Goal: Task Accomplishment & Management: Complete application form

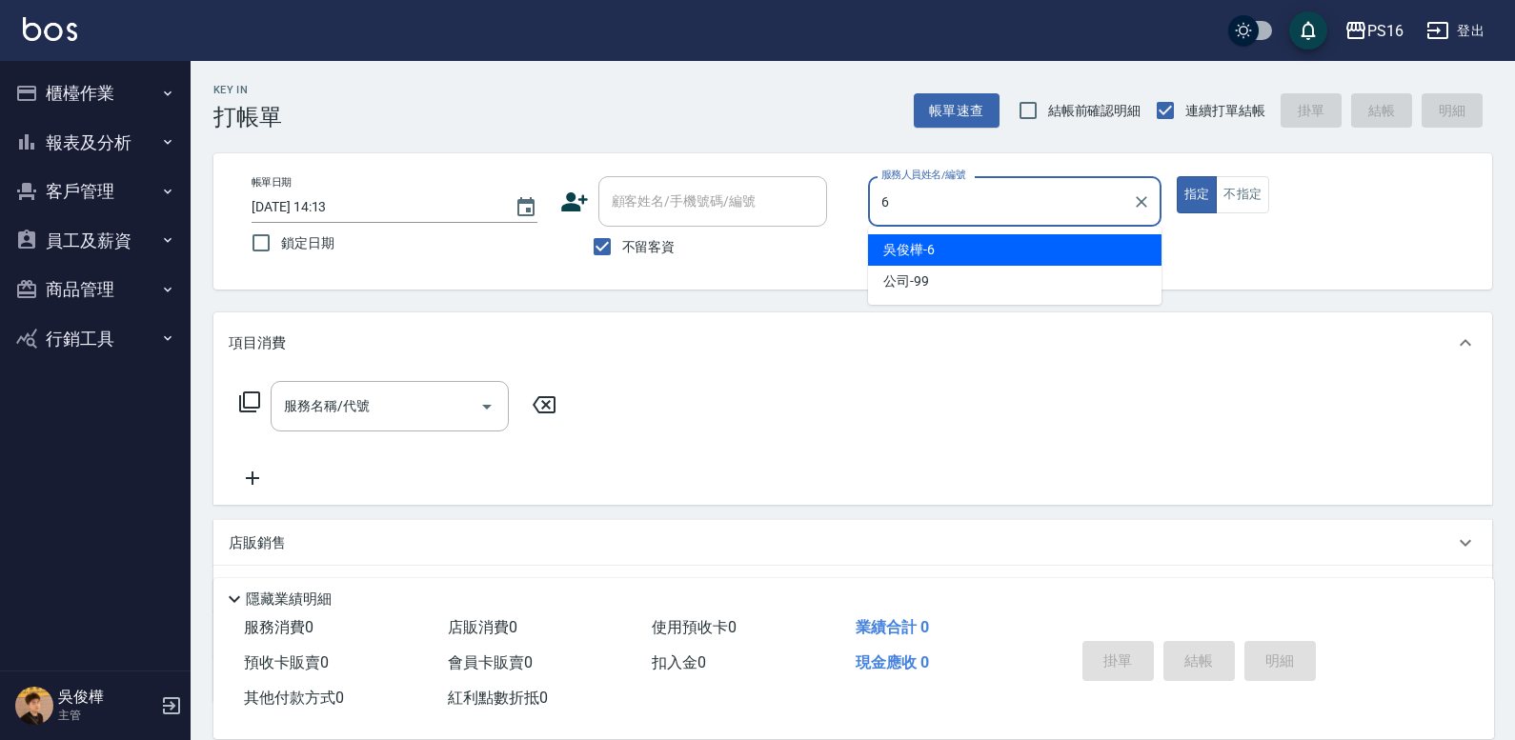
type input "6"
type button "true"
type input "[PERSON_NAME]-6"
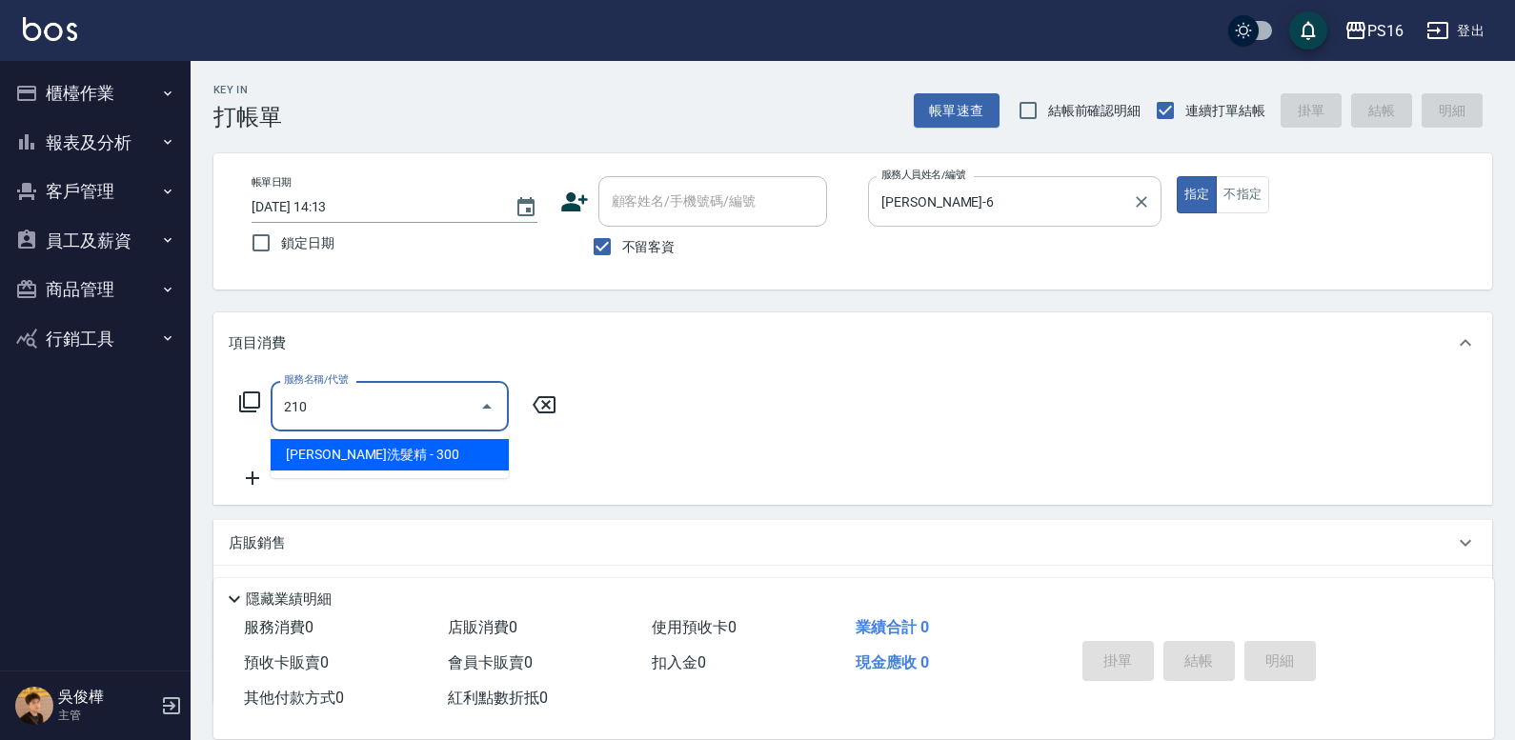
type input "[PERSON_NAME]洗髮精(210)"
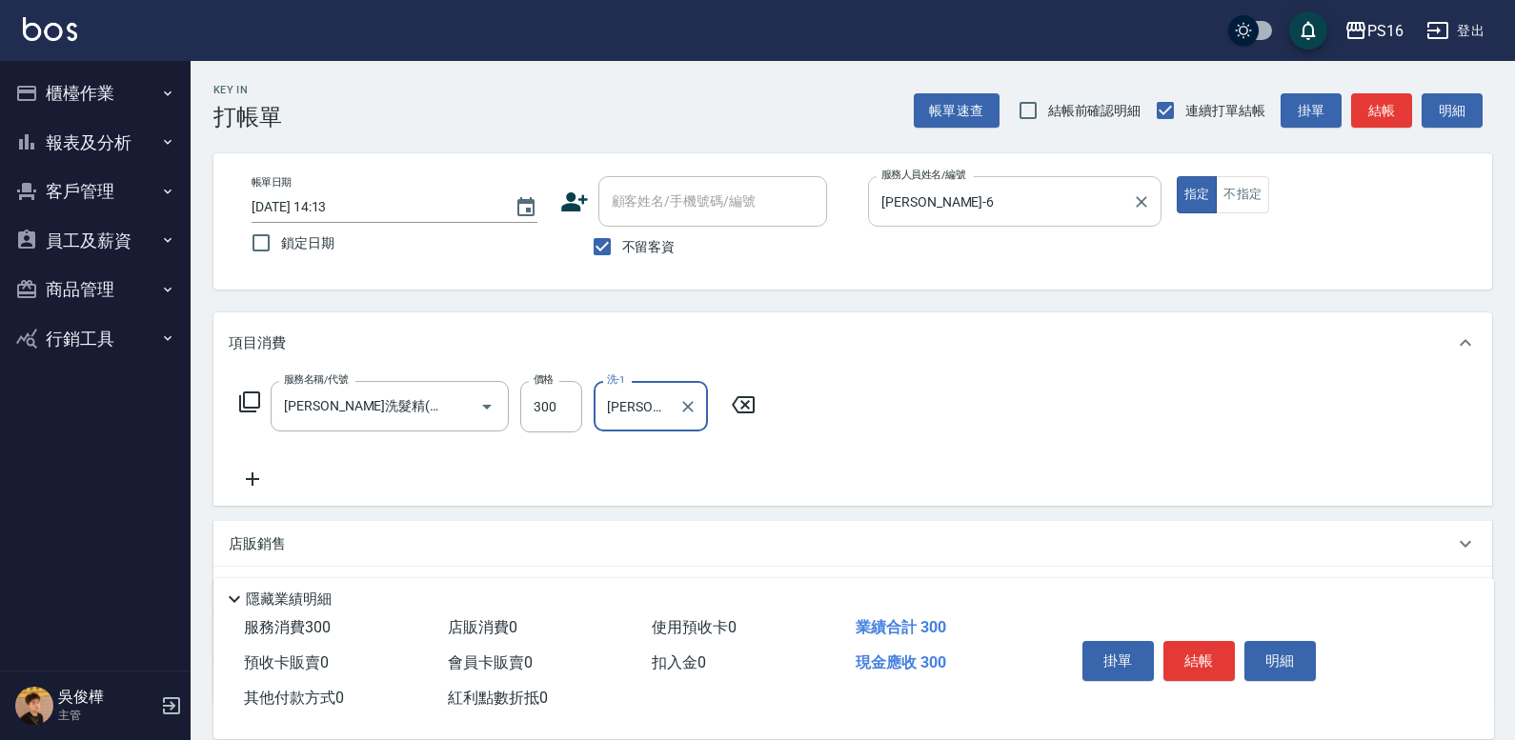
type input "[PERSON_NAME]-28"
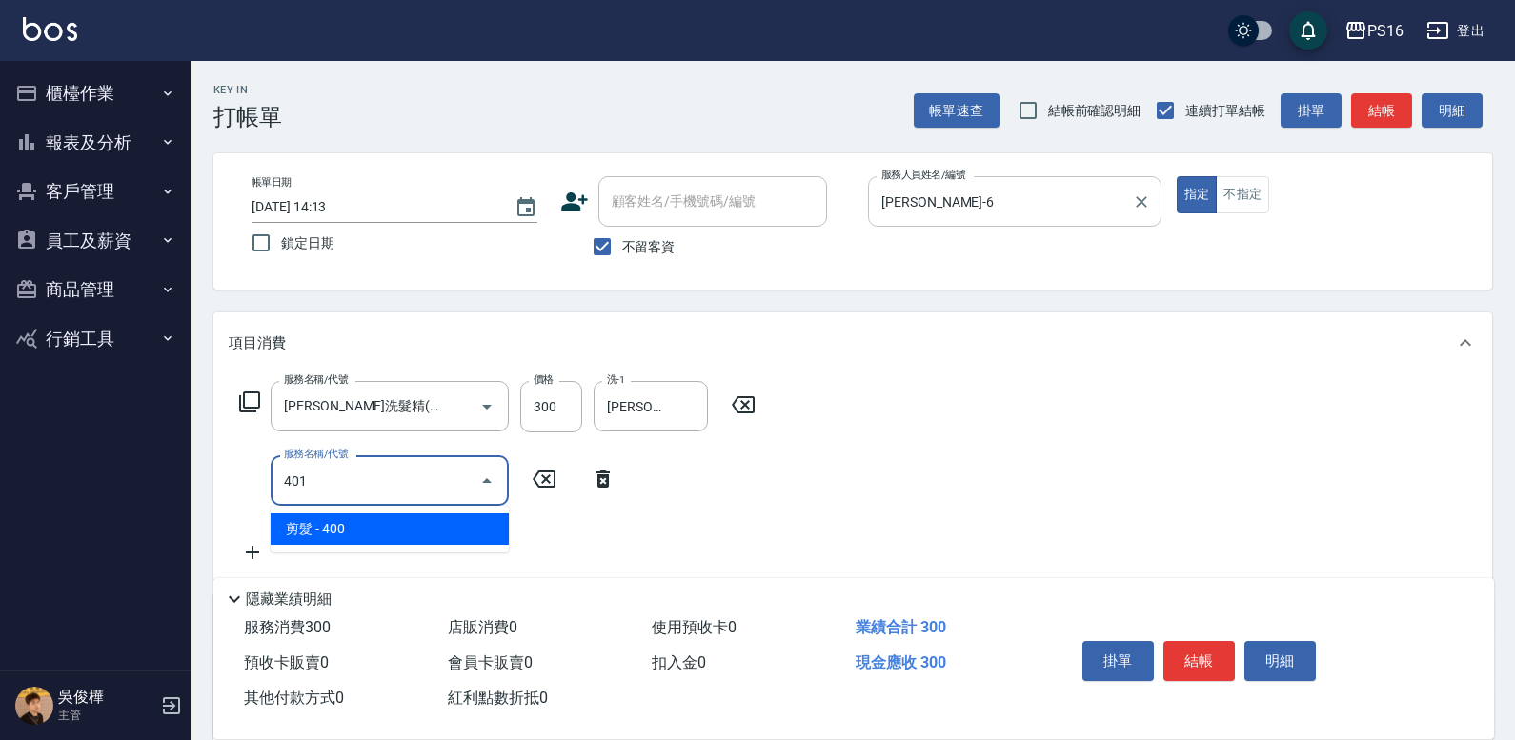
type input "剪髮(401)"
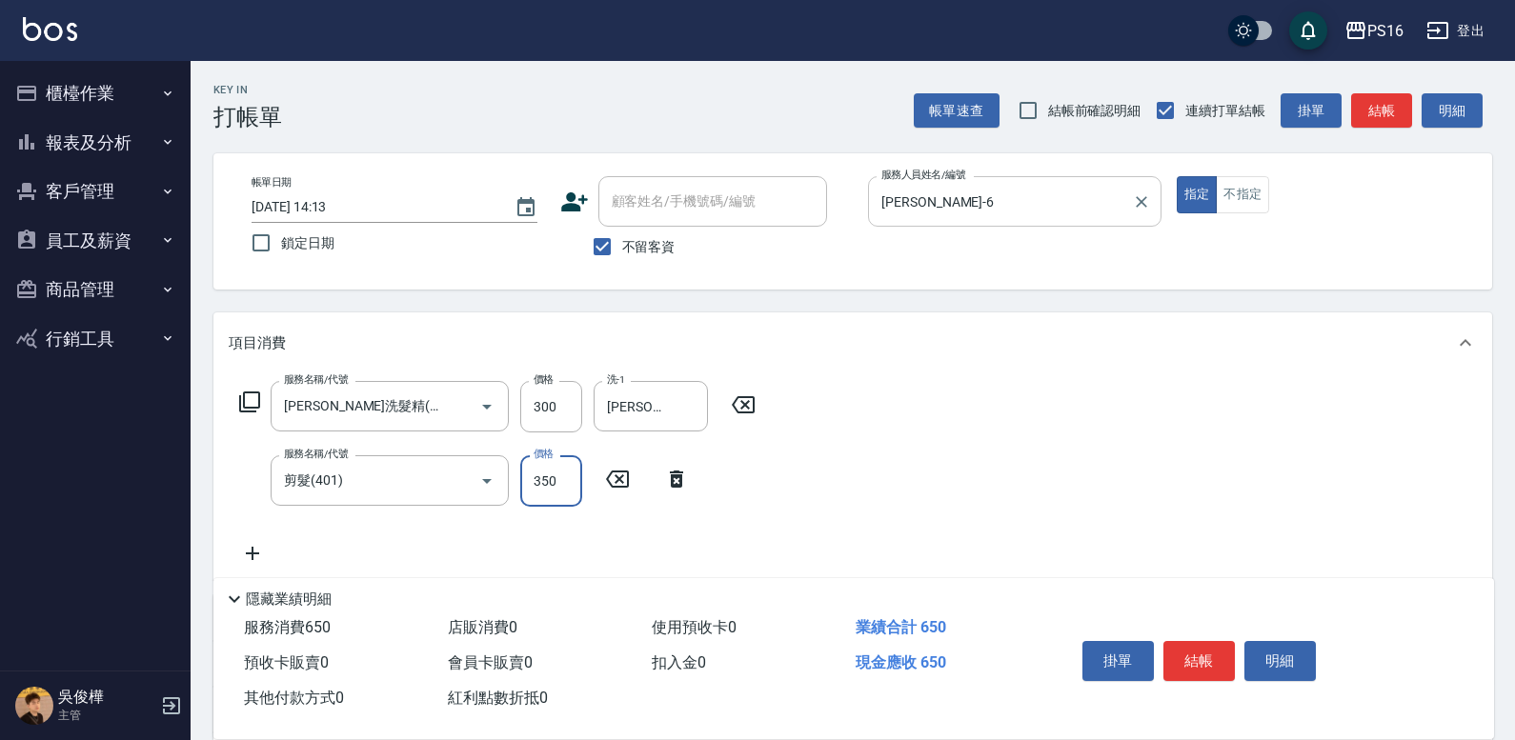
type input "350"
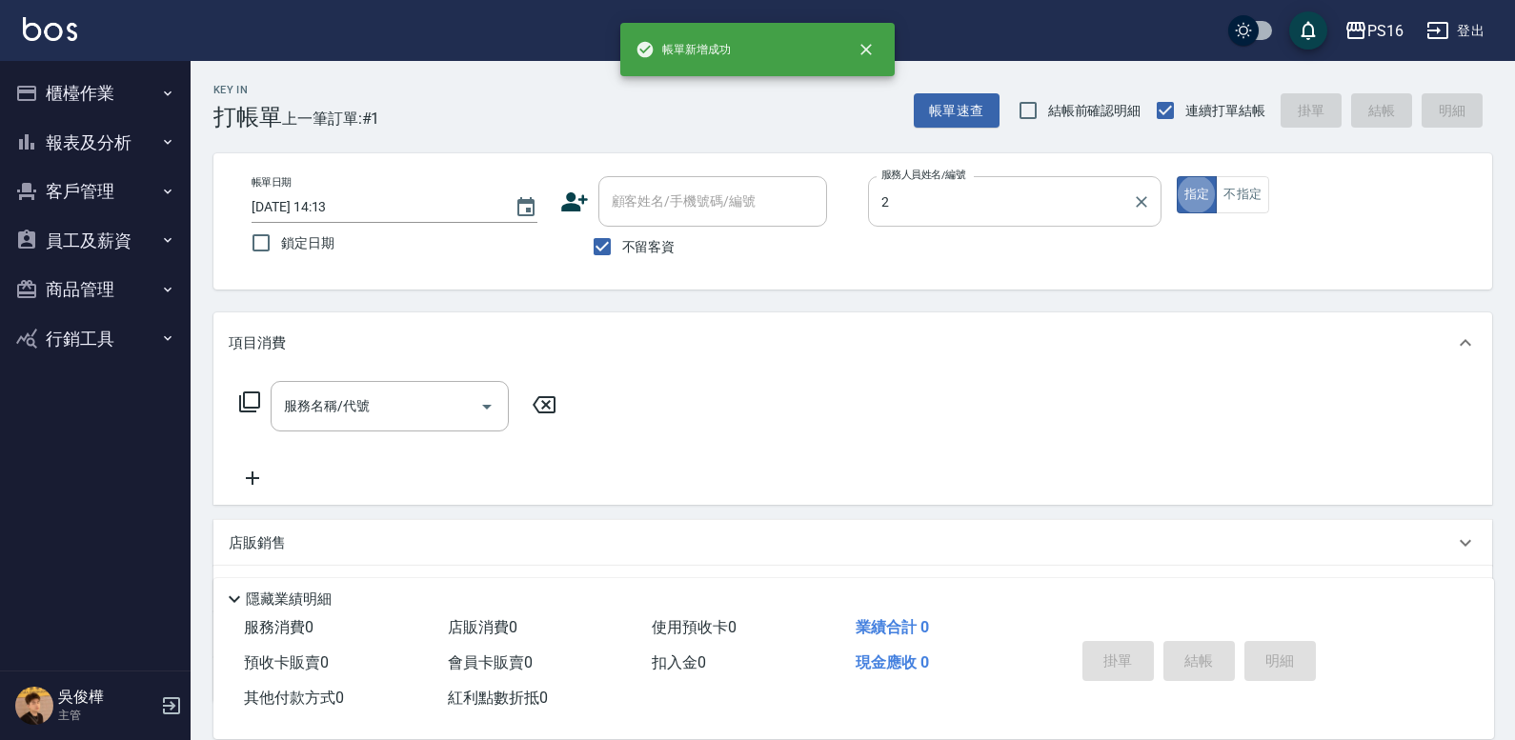
type input "[PERSON_NAME]-2"
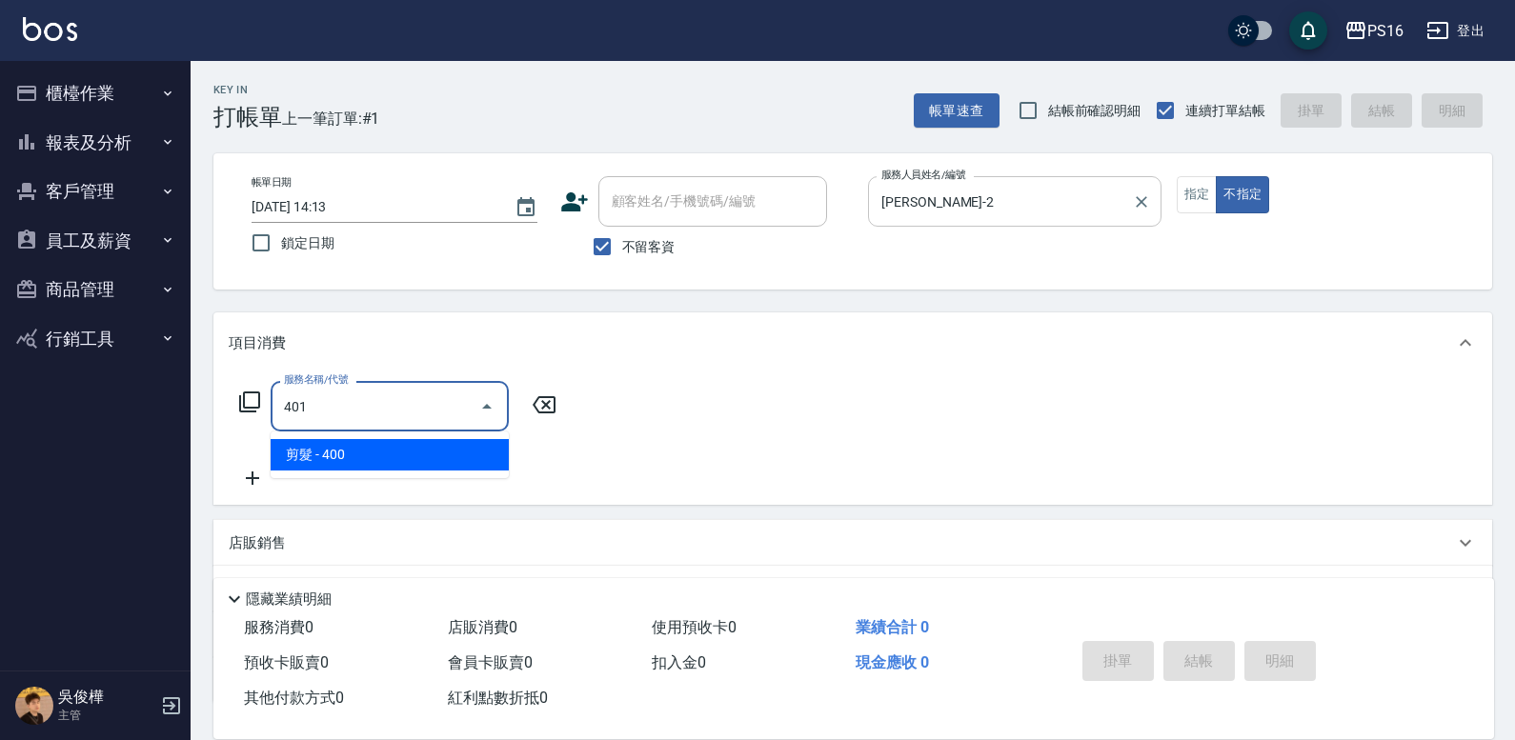
type input "剪髮(401)"
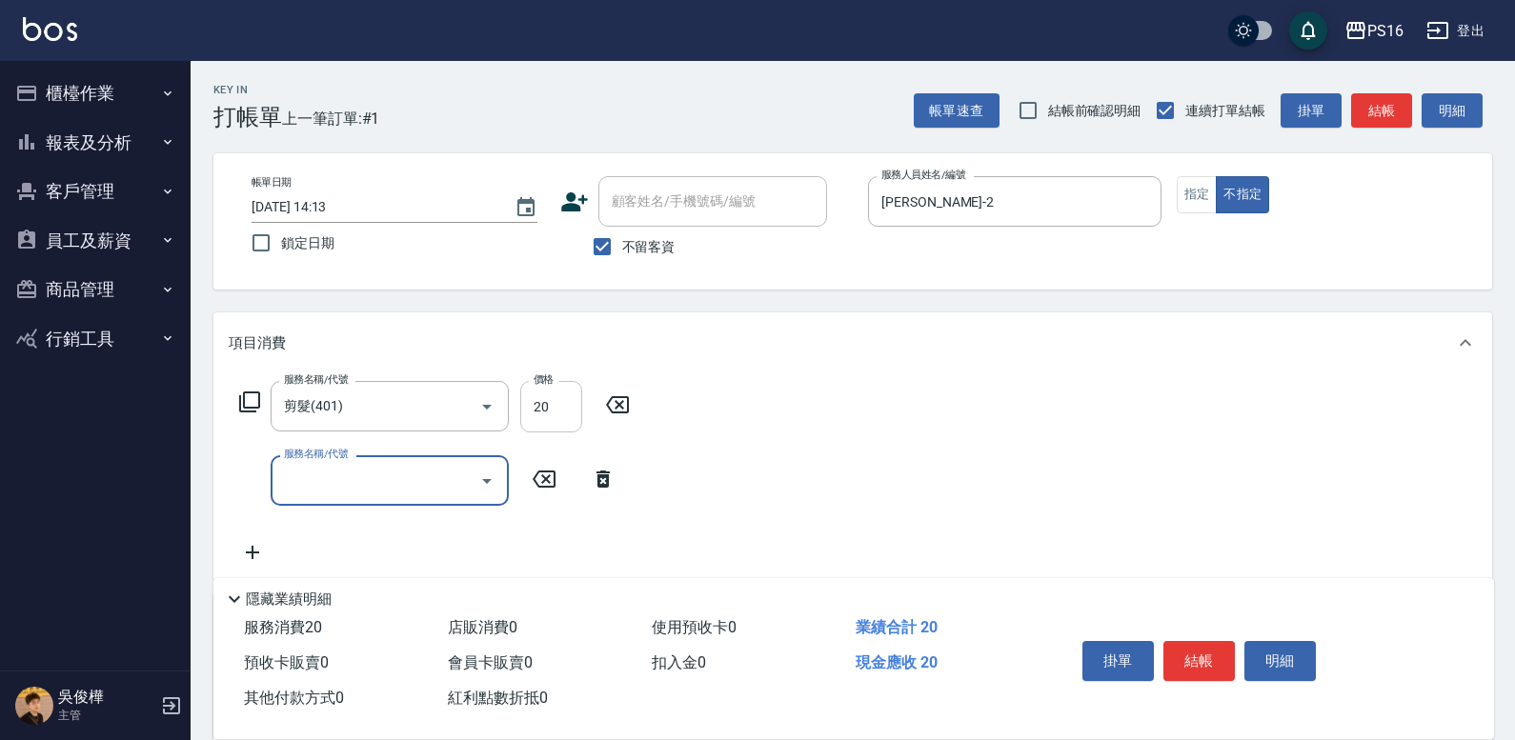
click at [575, 406] on input "20" at bounding box center [551, 406] width 62 height 51
type input "200"
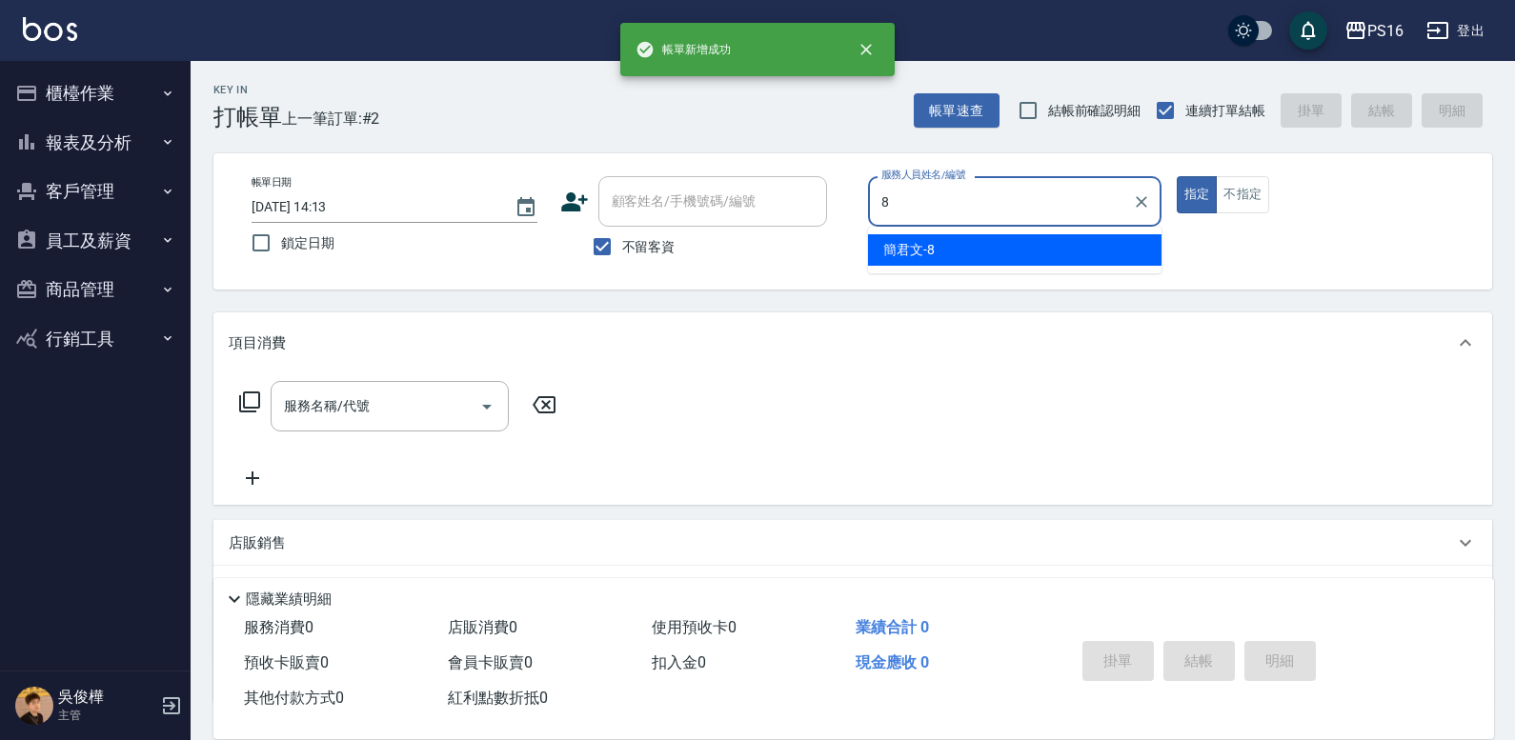
type input "[PERSON_NAME]-8"
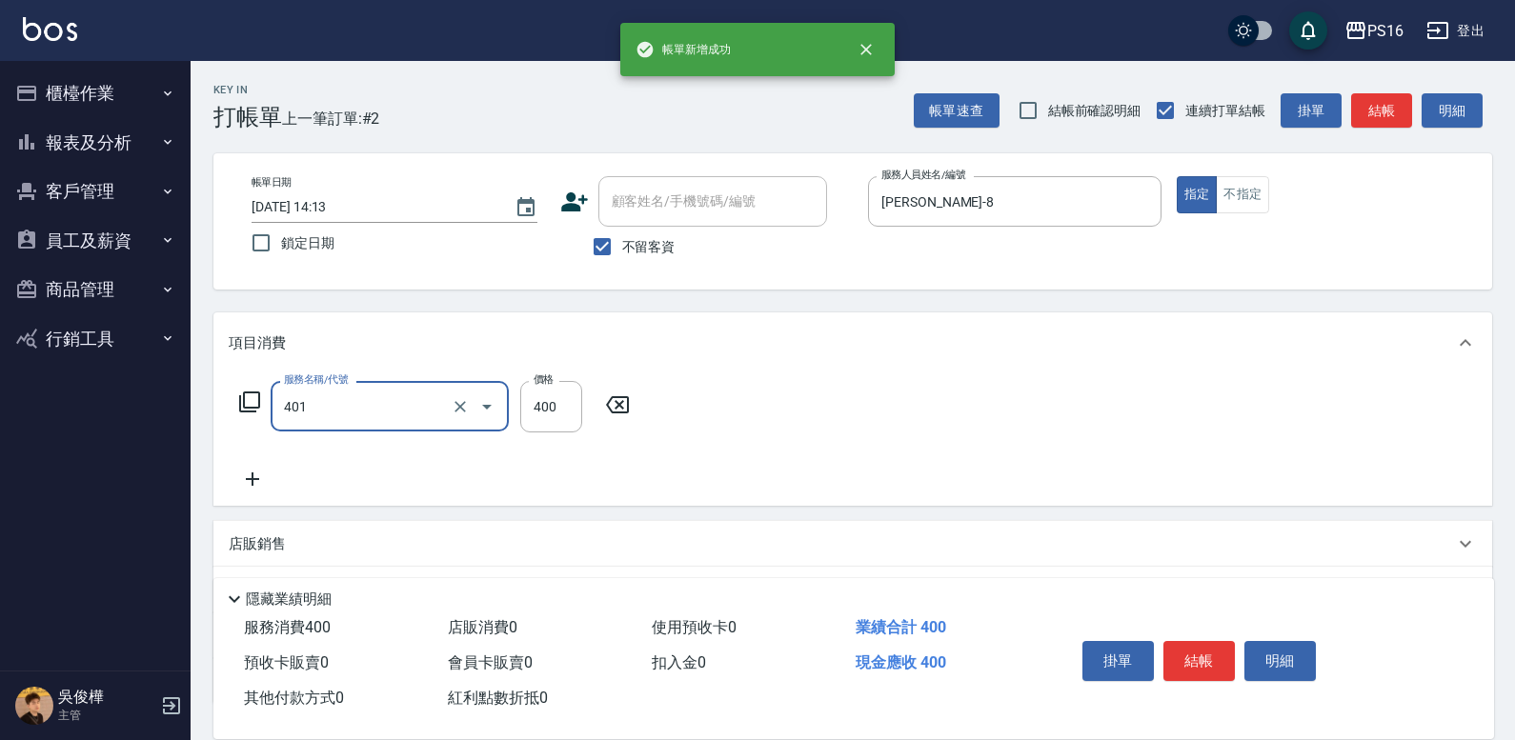
type input "剪髮(401)"
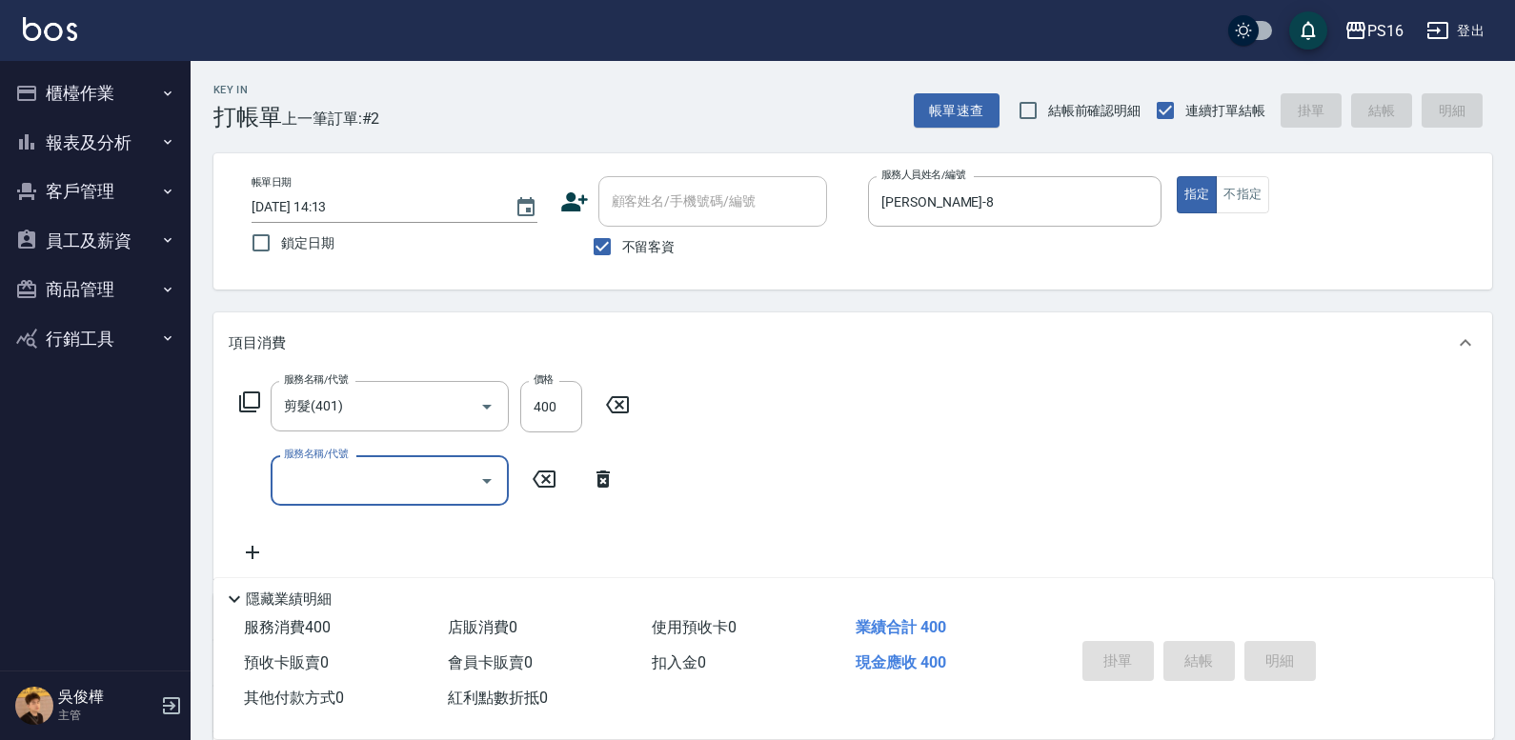
type input "[DATE] 14:14"
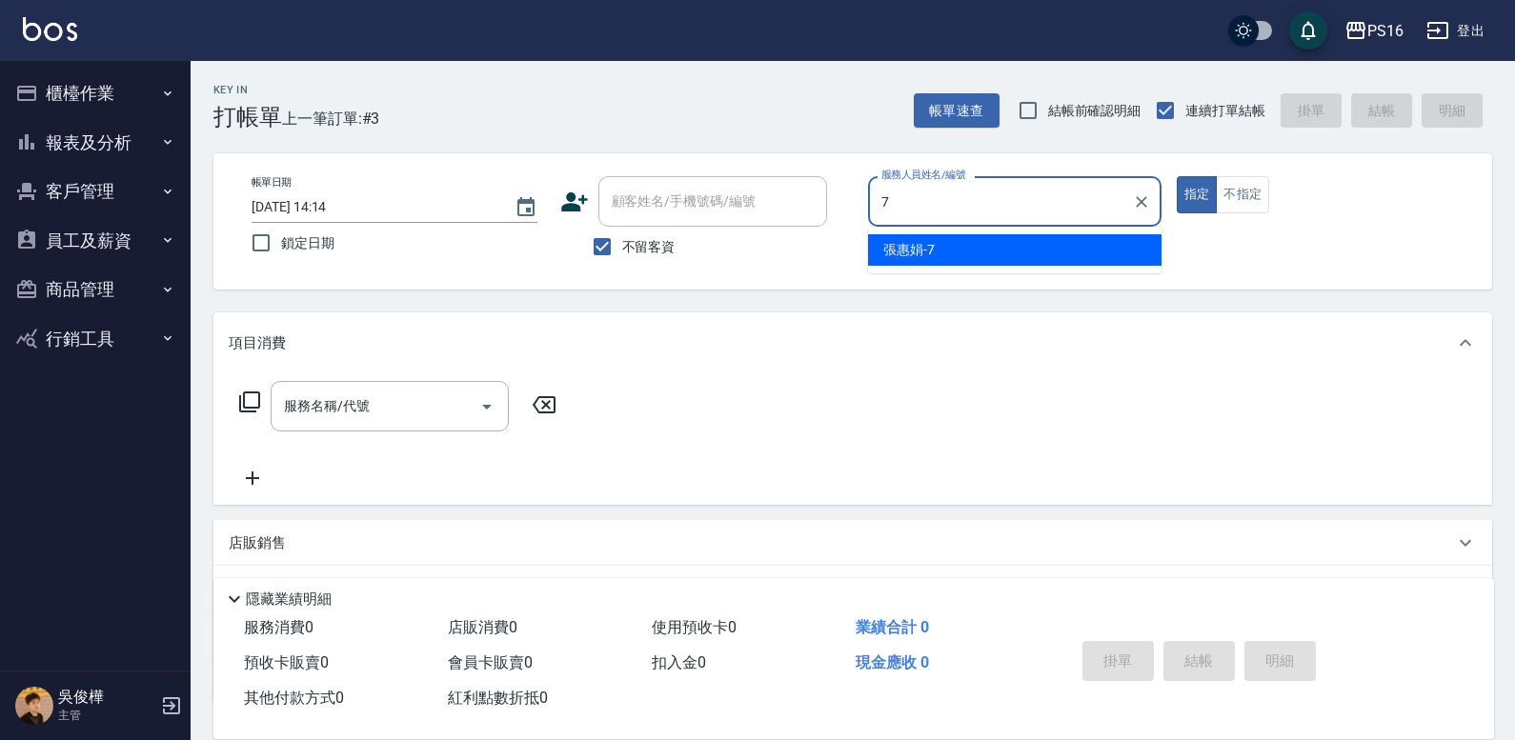
type input "張惠娟-7"
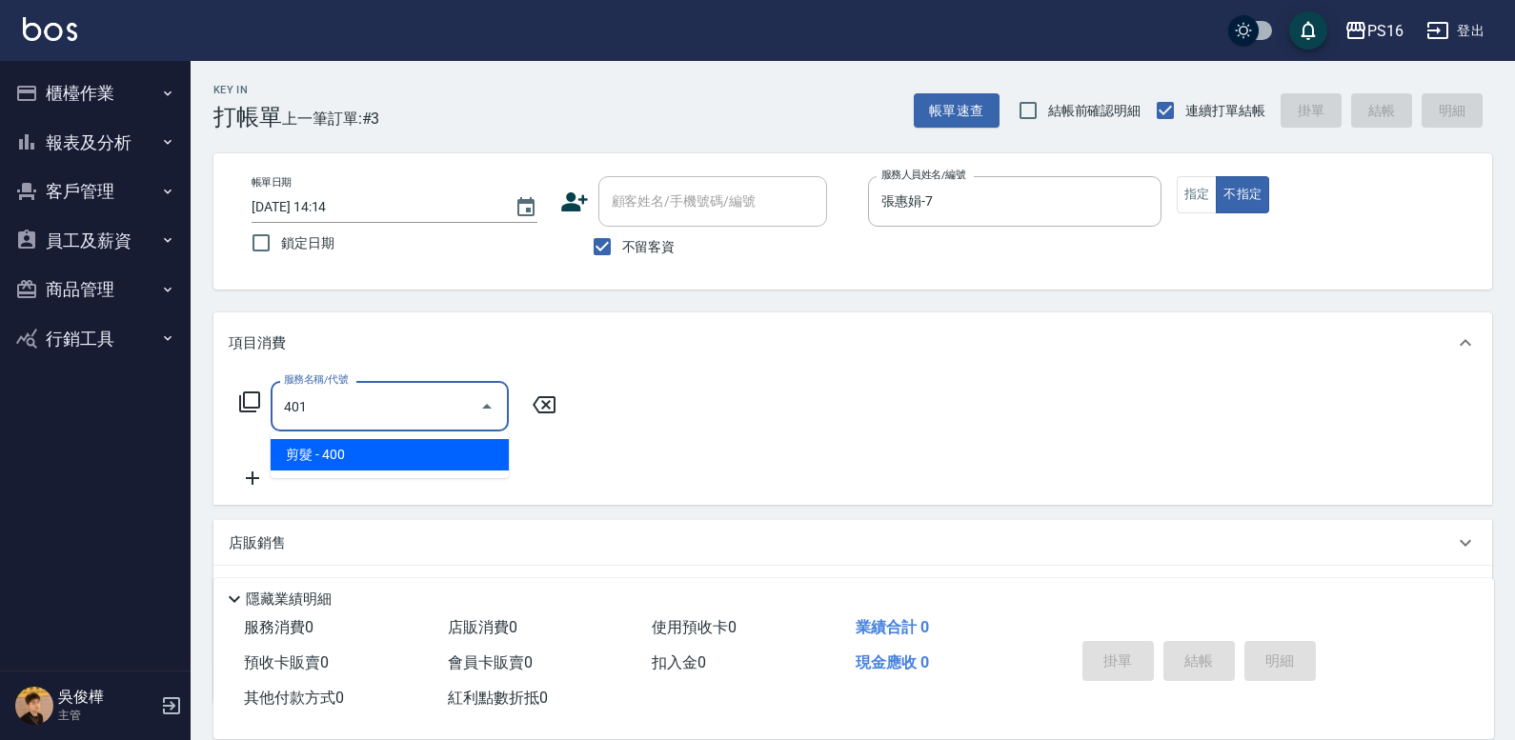
type input "剪髮(401)"
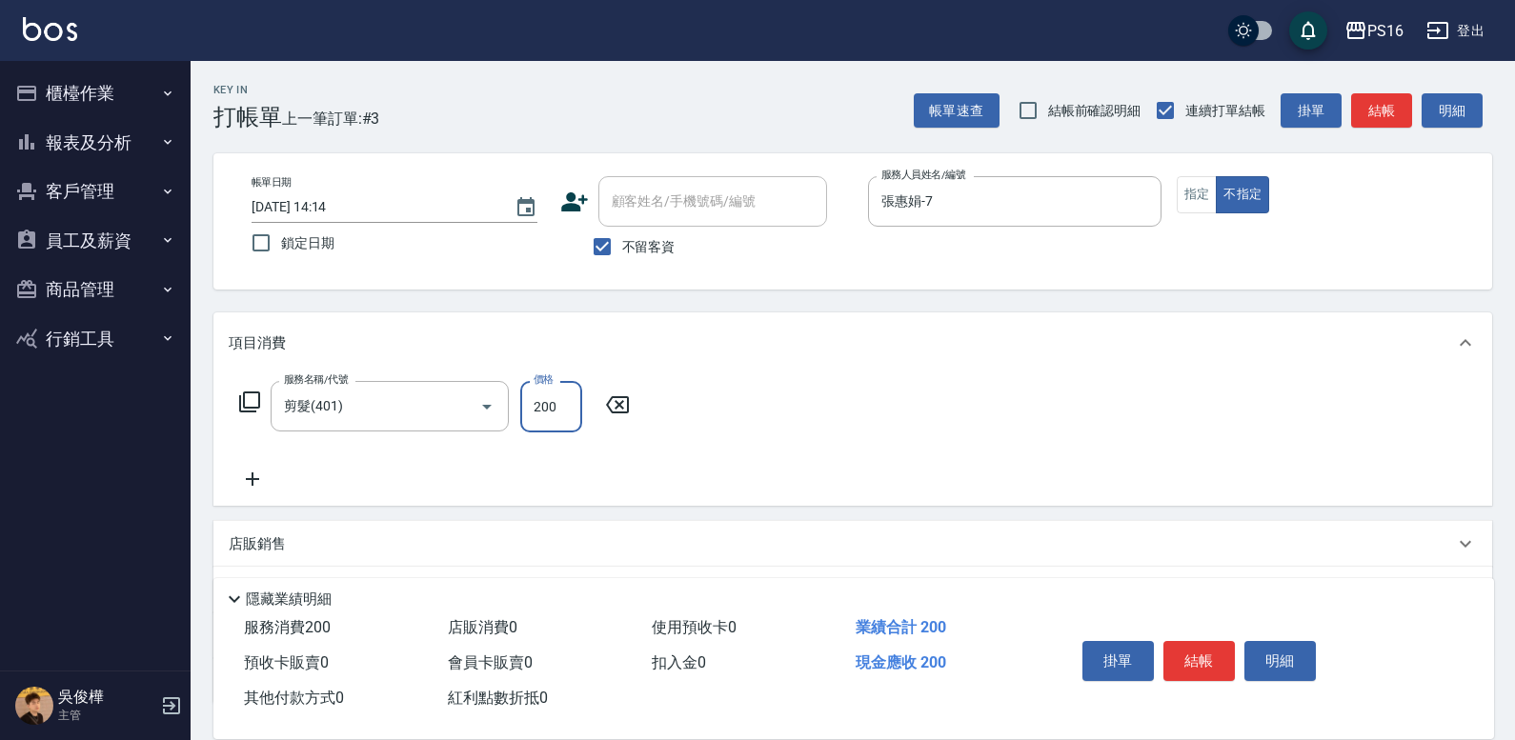
type input "200"
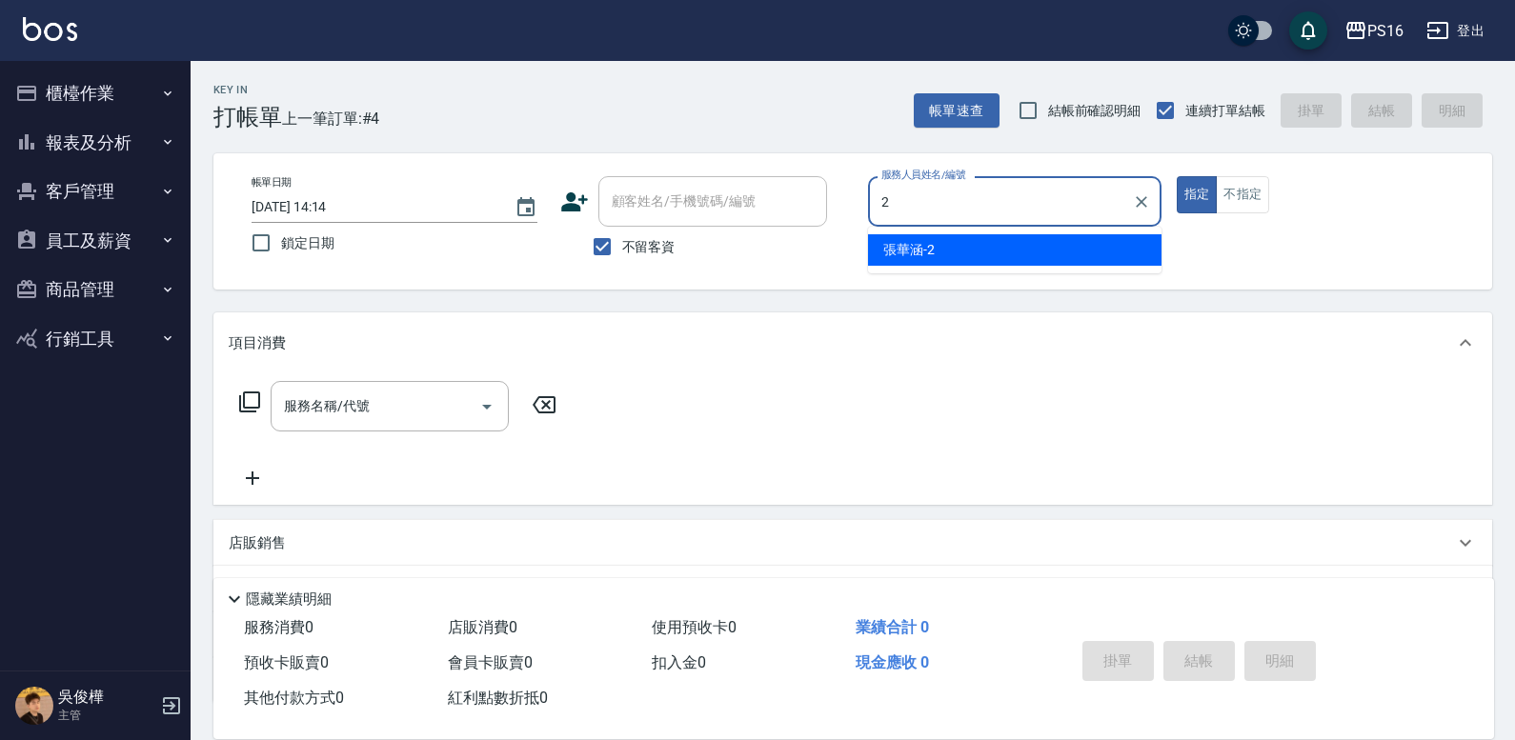
type input "[PERSON_NAME]-2"
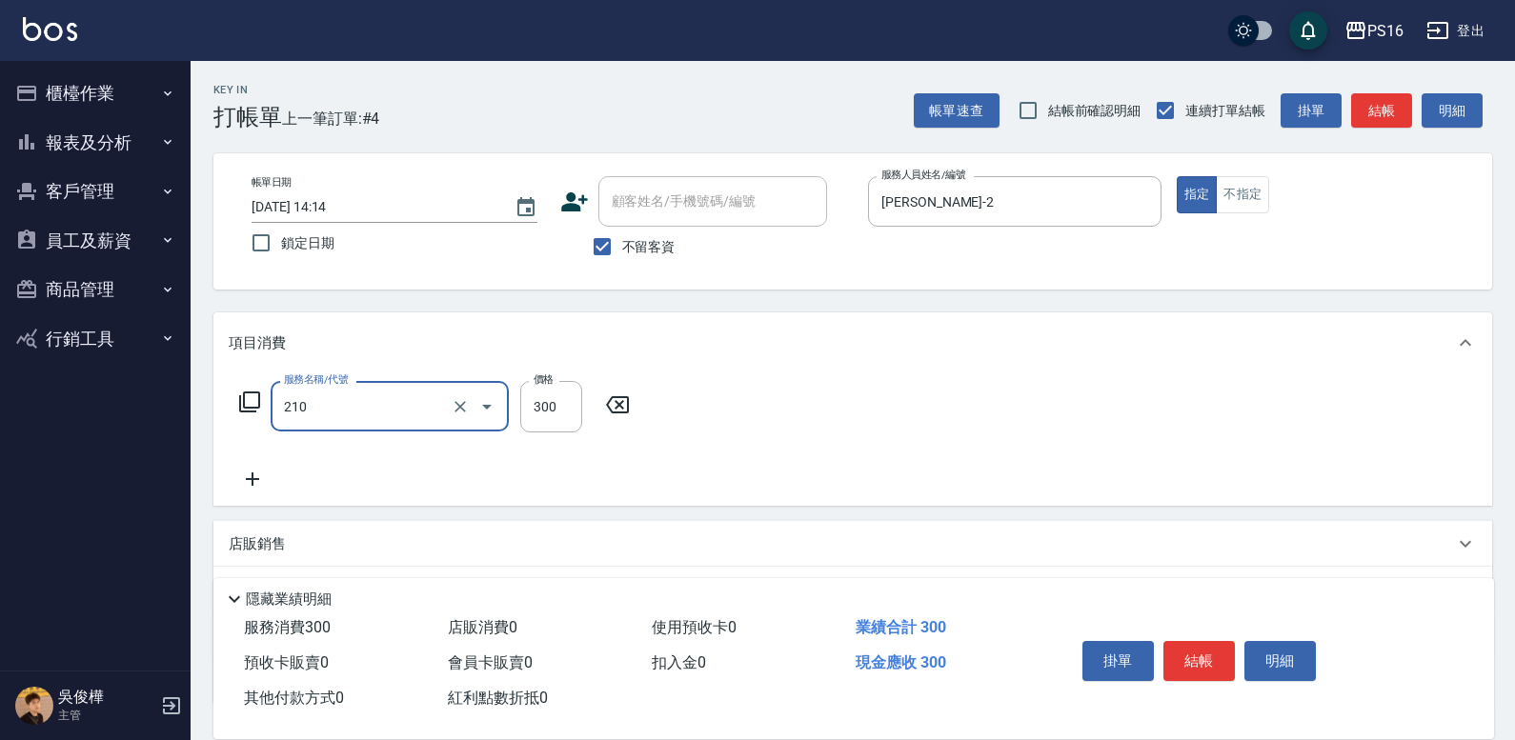
type input "[PERSON_NAME]洗髮精(210)"
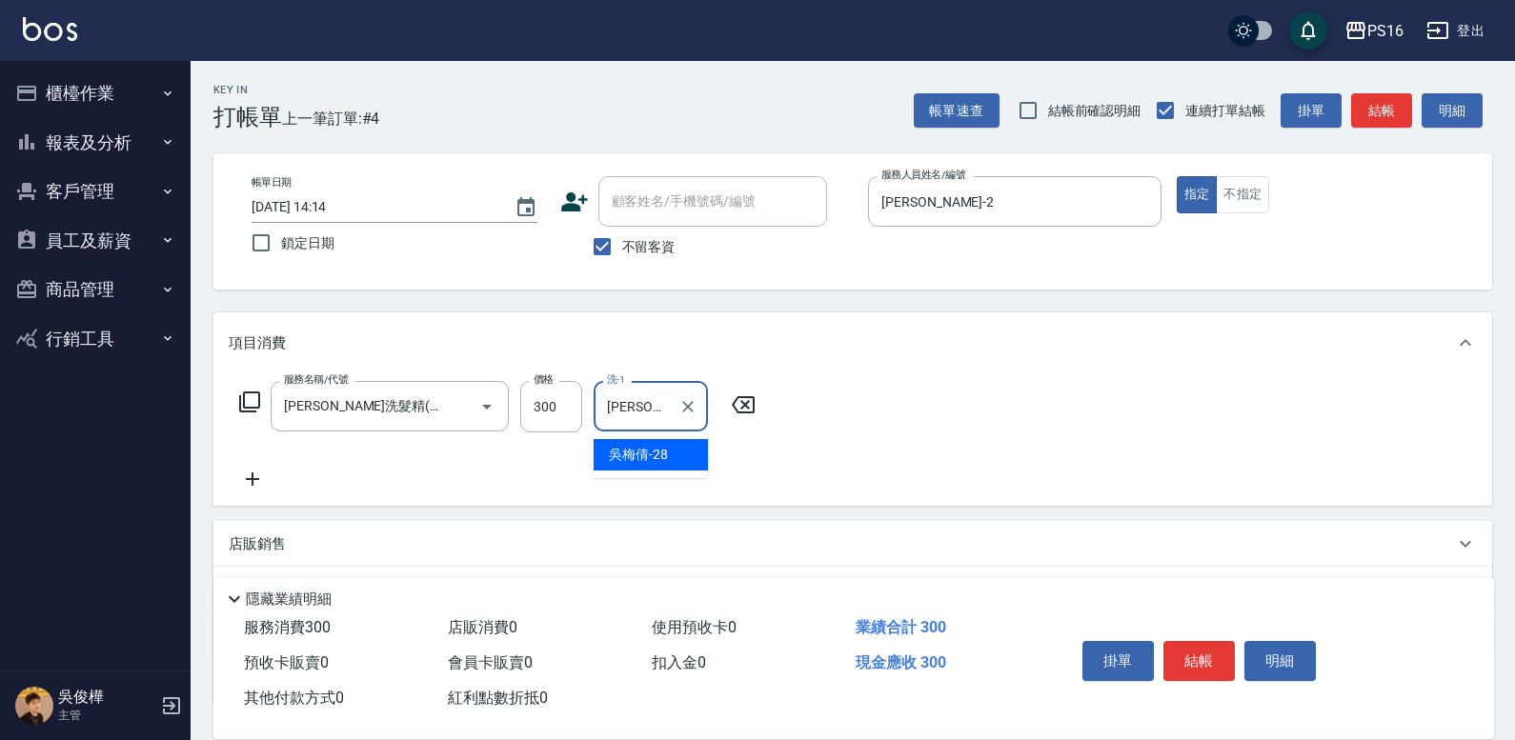
type input "[PERSON_NAME]-28"
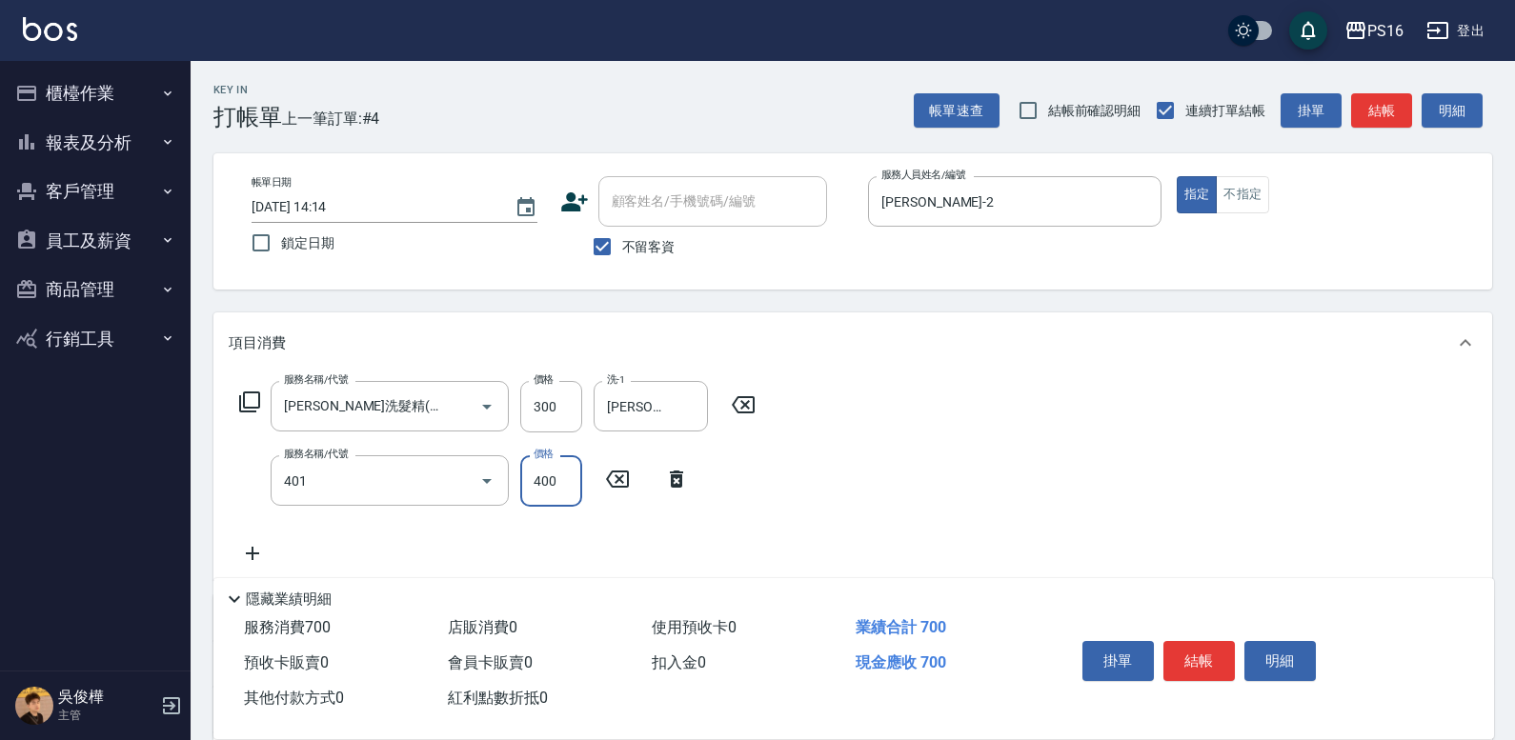
type input "剪髮(401)"
type input "300"
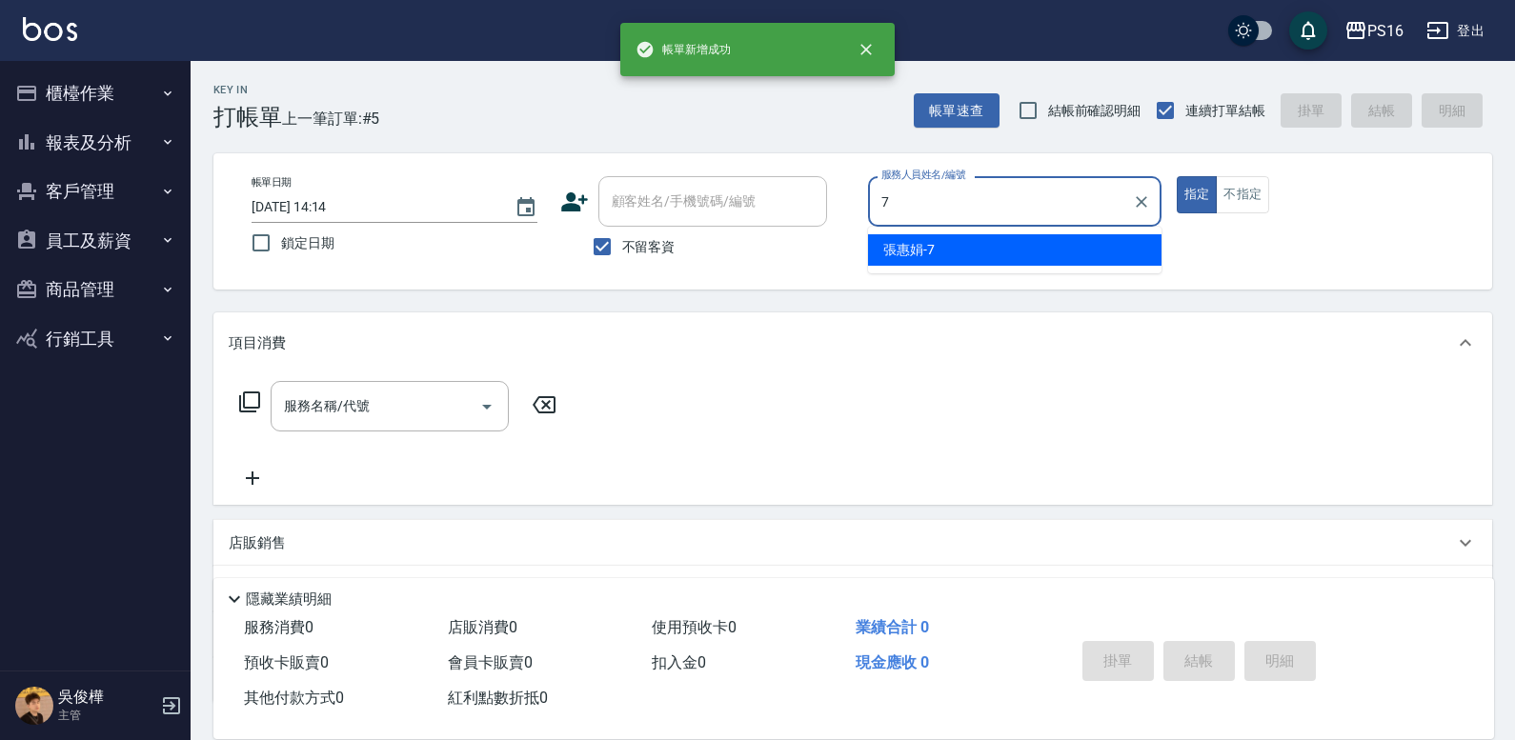
type input "張惠娟-7"
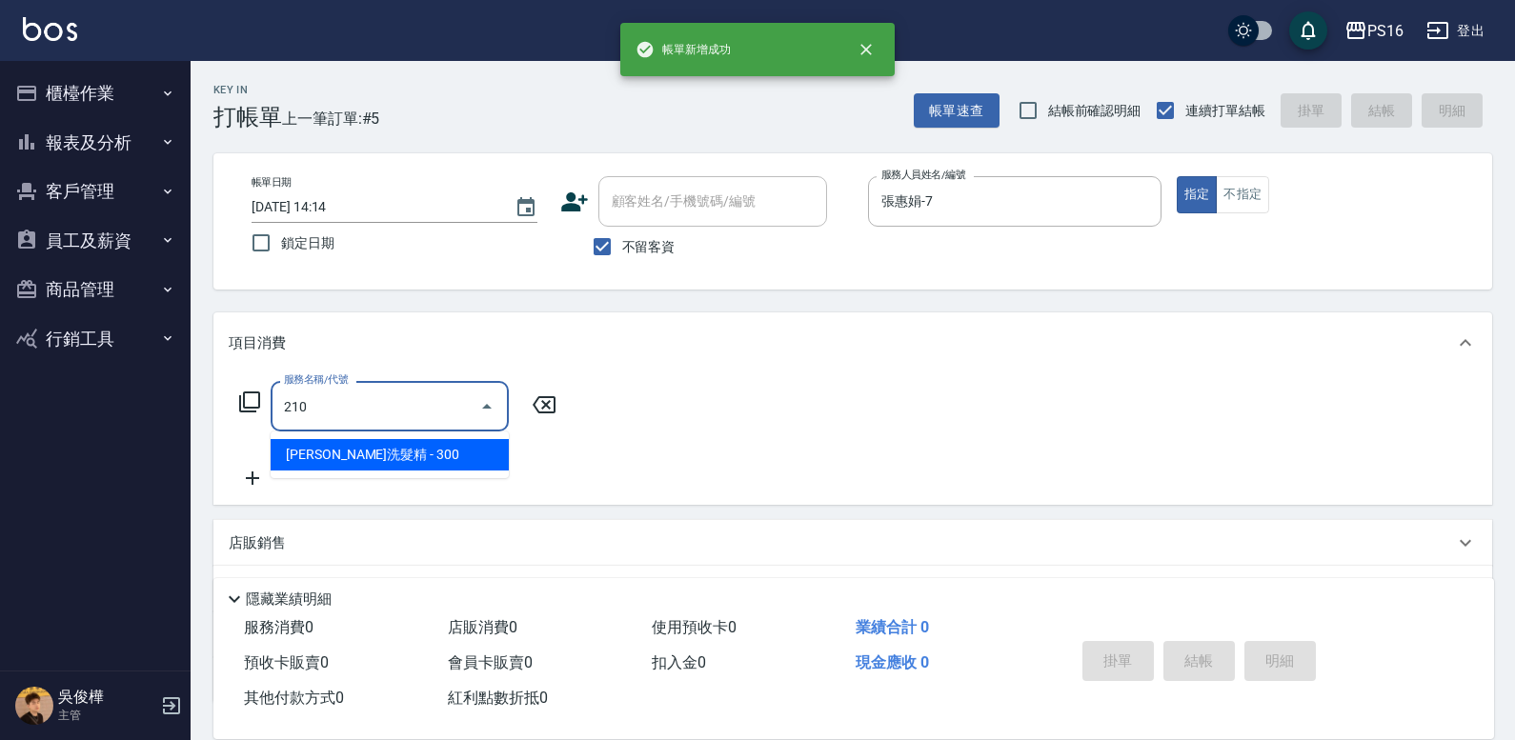
type input "[PERSON_NAME]洗髮精(210)"
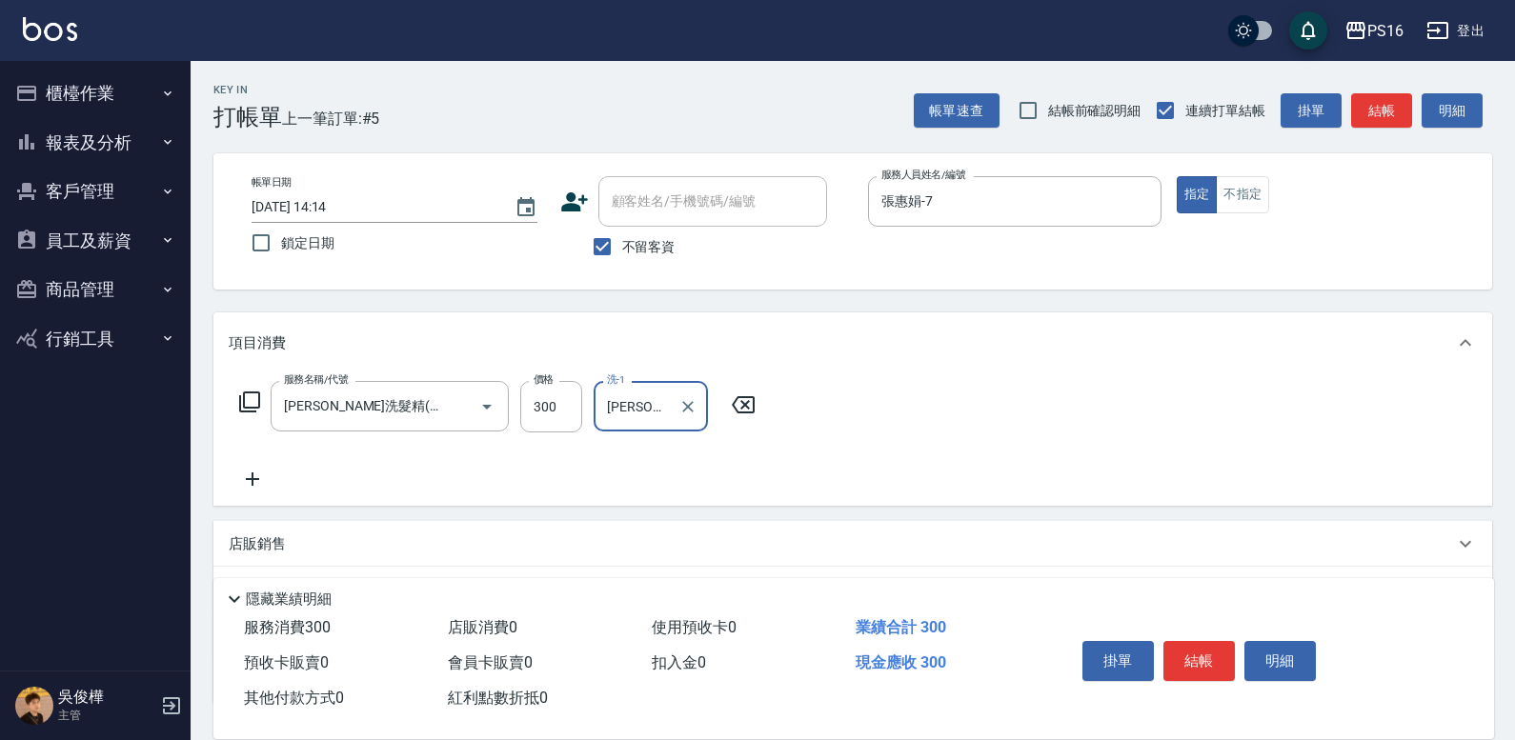
type input "[PERSON_NAME]-21"
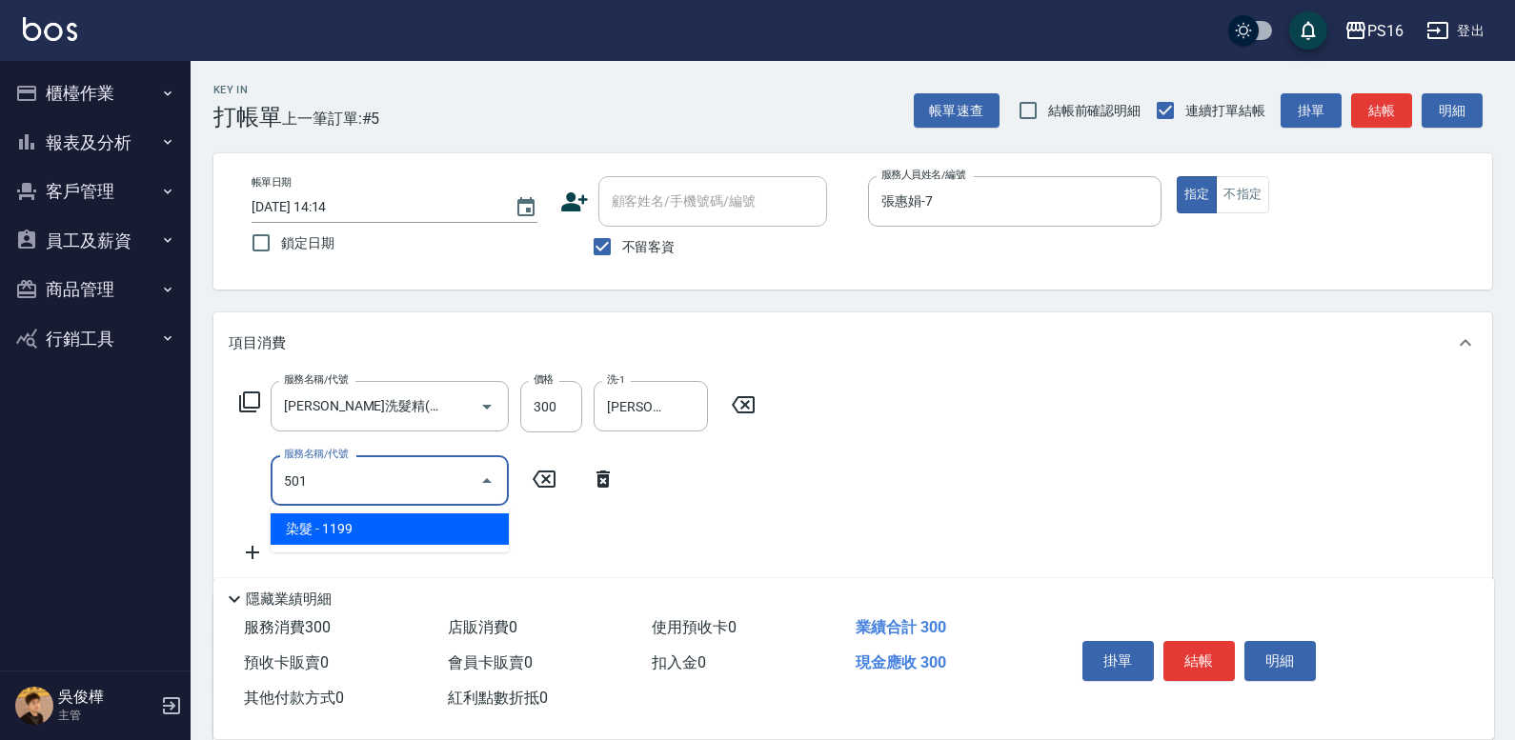
type input "染髮(501)"
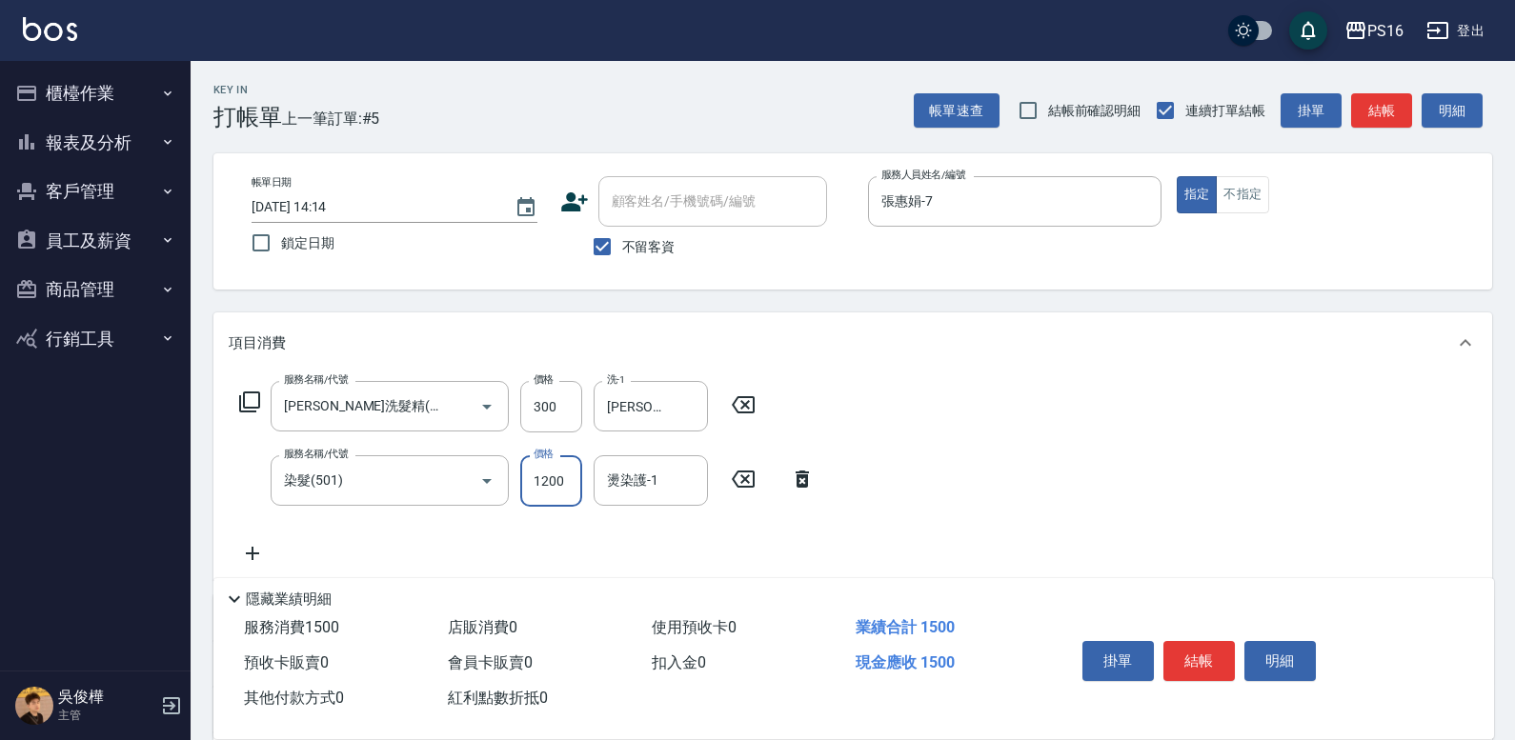
type input "1200"
type input "[PERSON_NAME]-21"
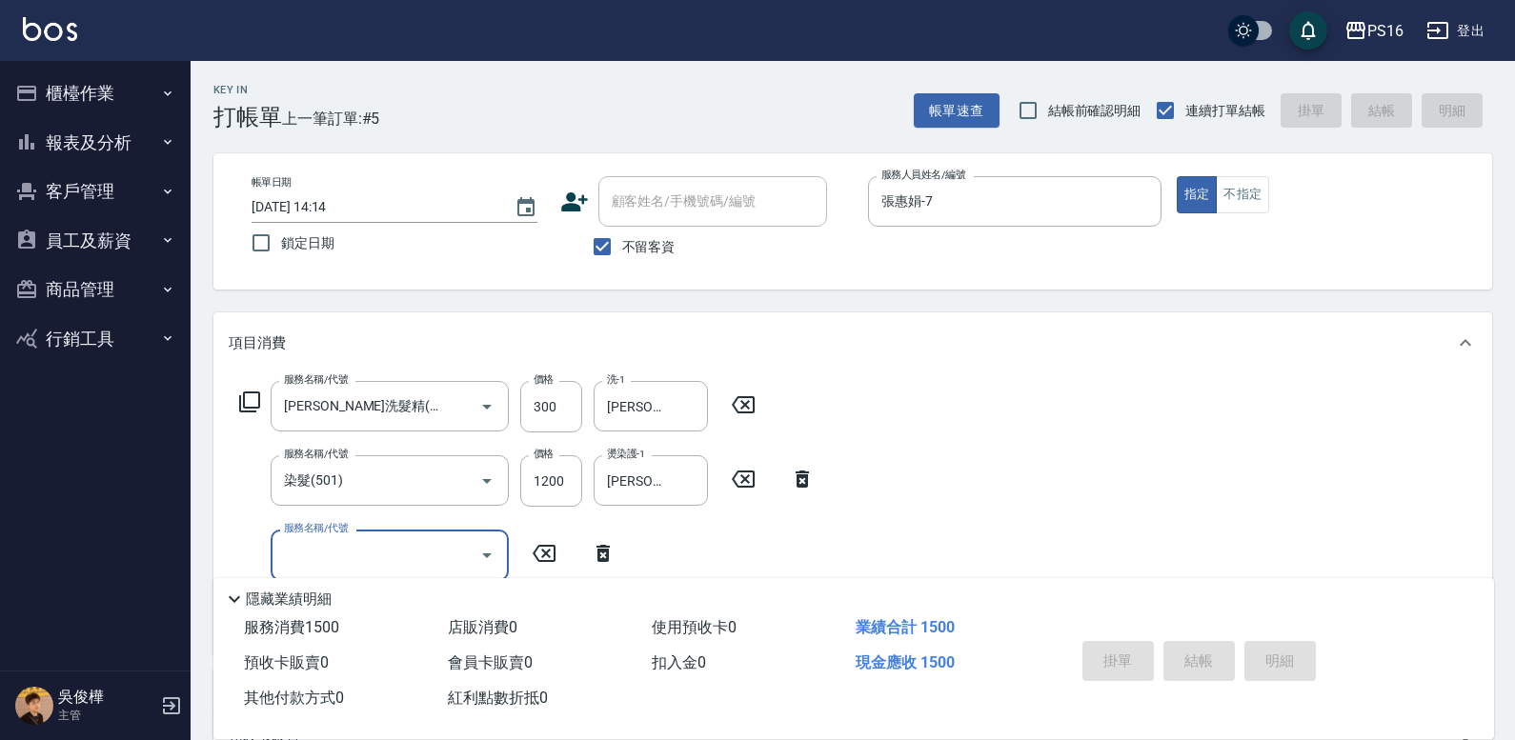
type input "[DATE] 14:15"
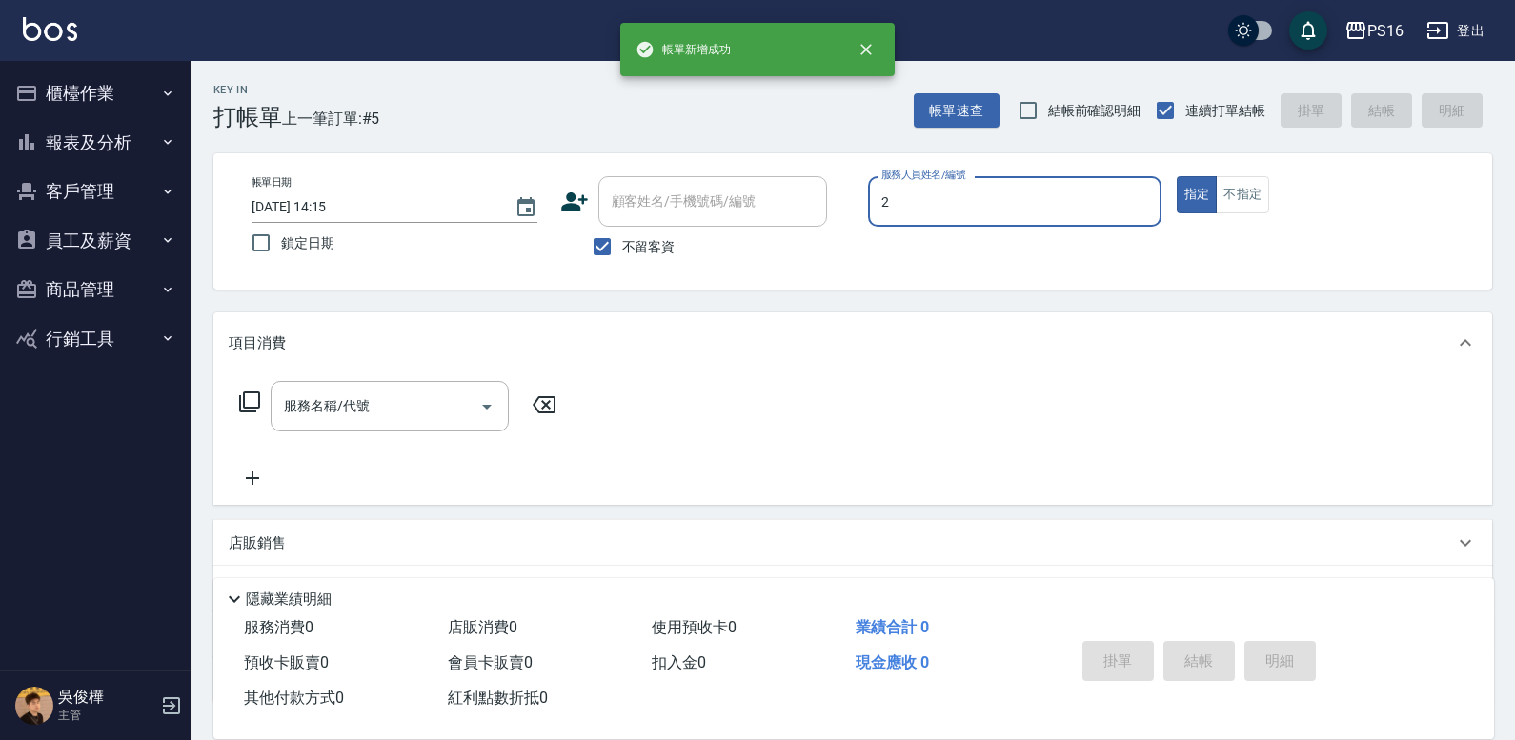
type input "[PERSON_NAME]-2"
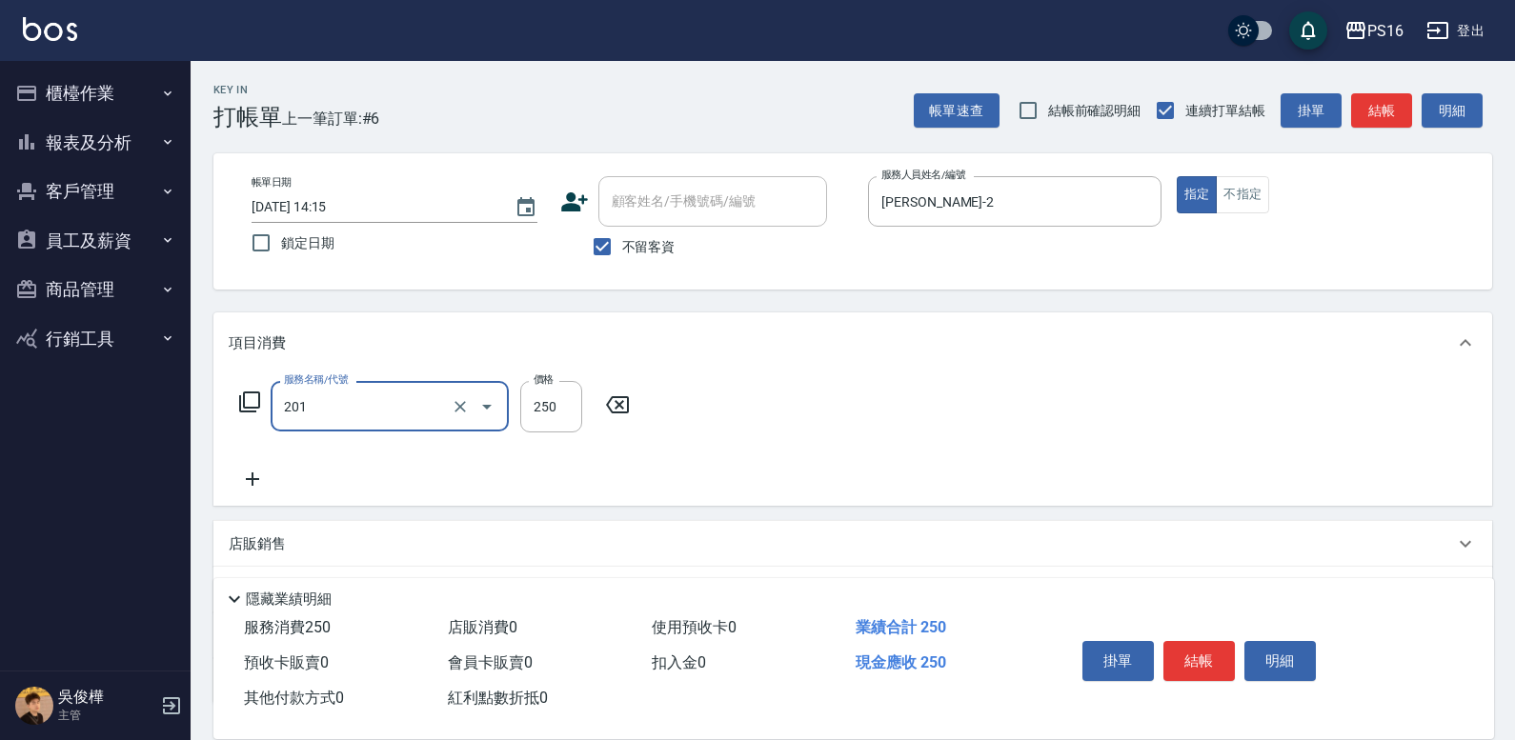
type input "洗髮(201)"
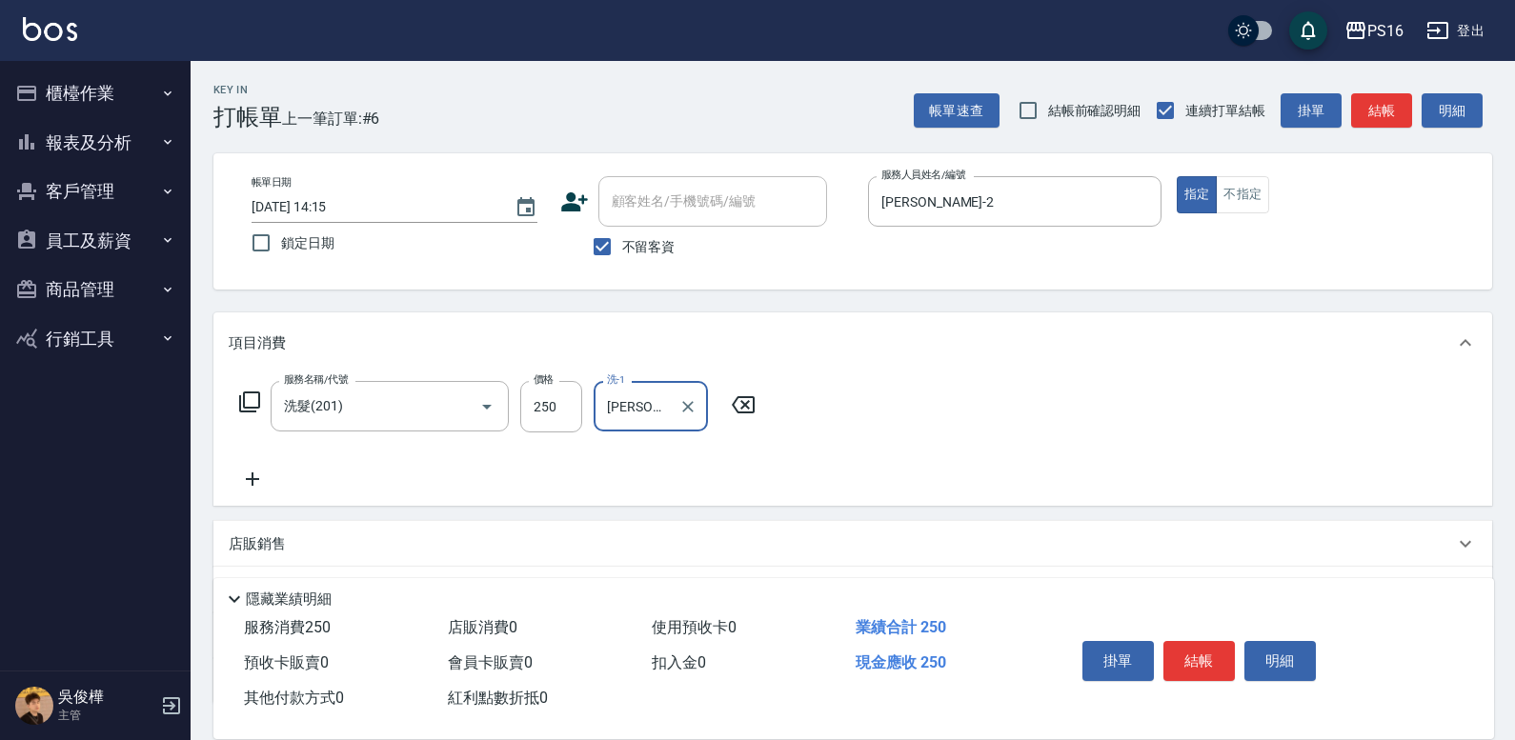
type input "[PERSON_NAME]-28"
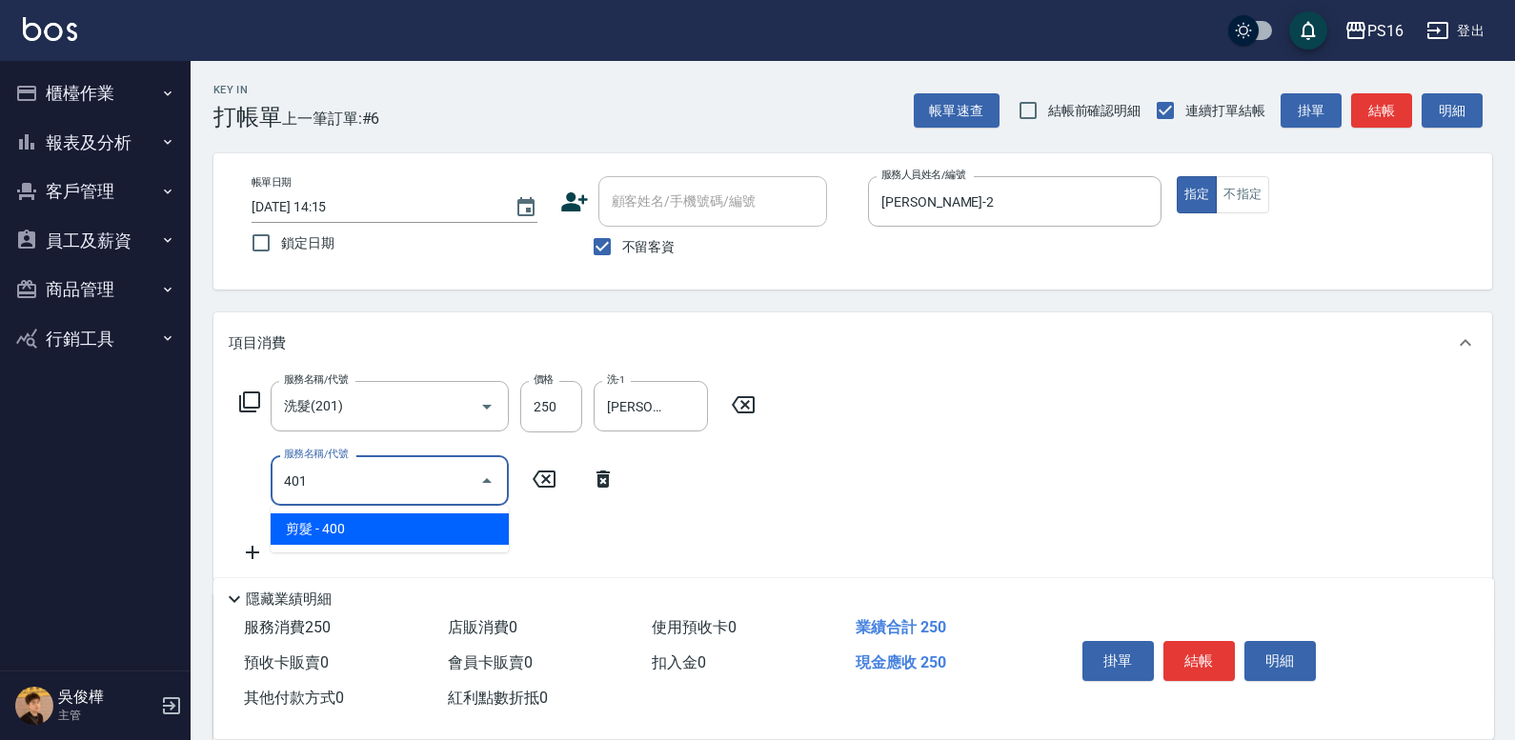
type input "剪髮(401)"
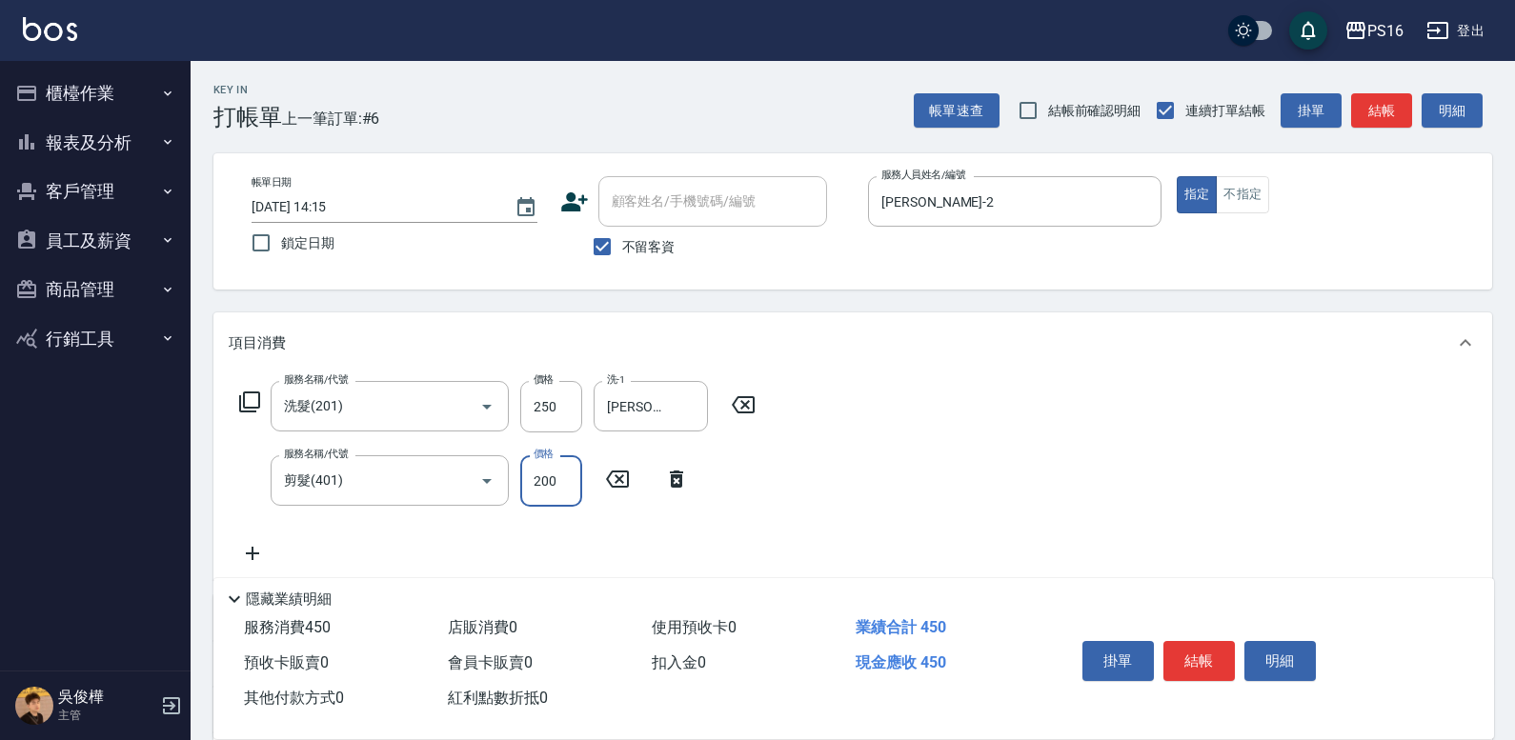
type input "200"
click at [941, 212] on button "不指定" at bounding box center [1242, 194] width 53 height 37
type button "false"
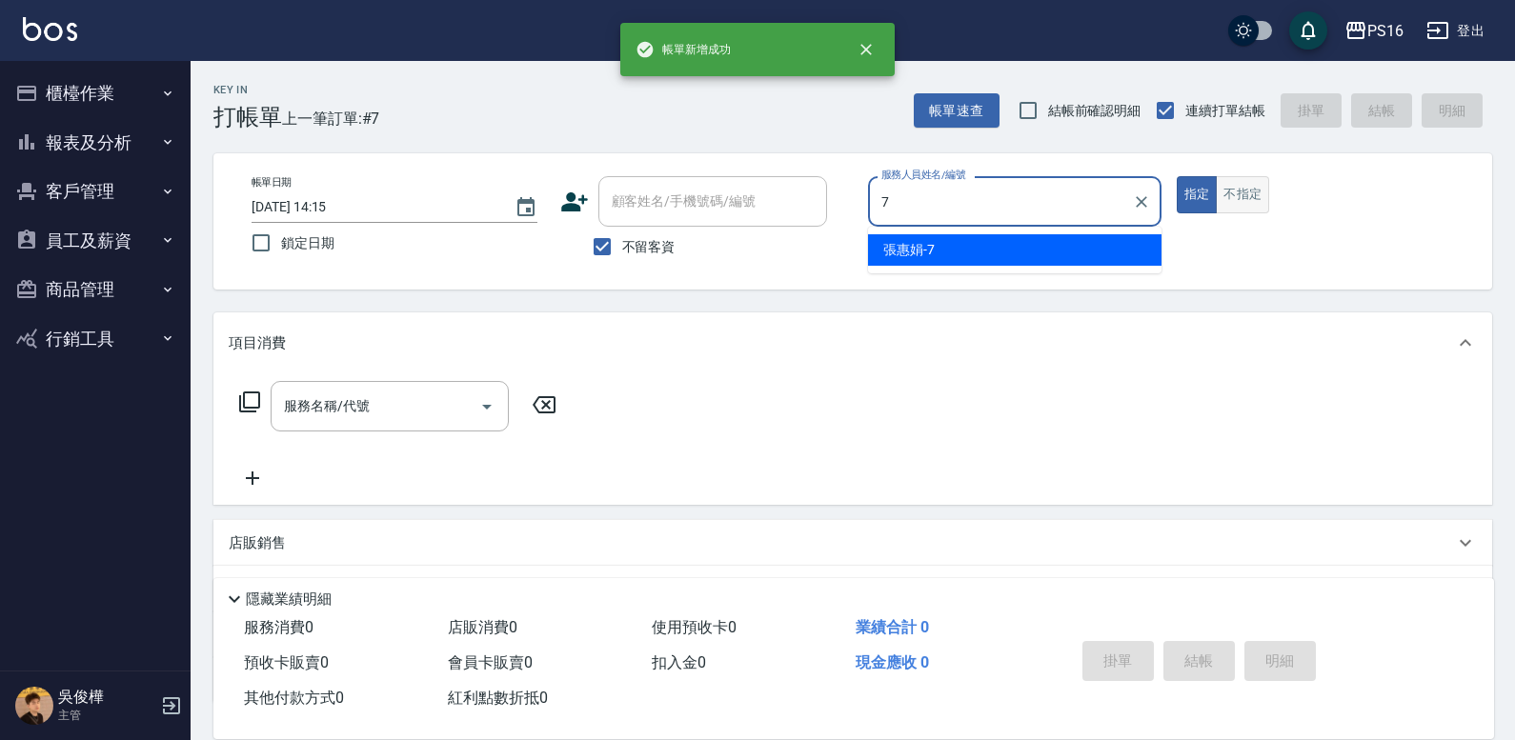
type input "張惠娟-7"
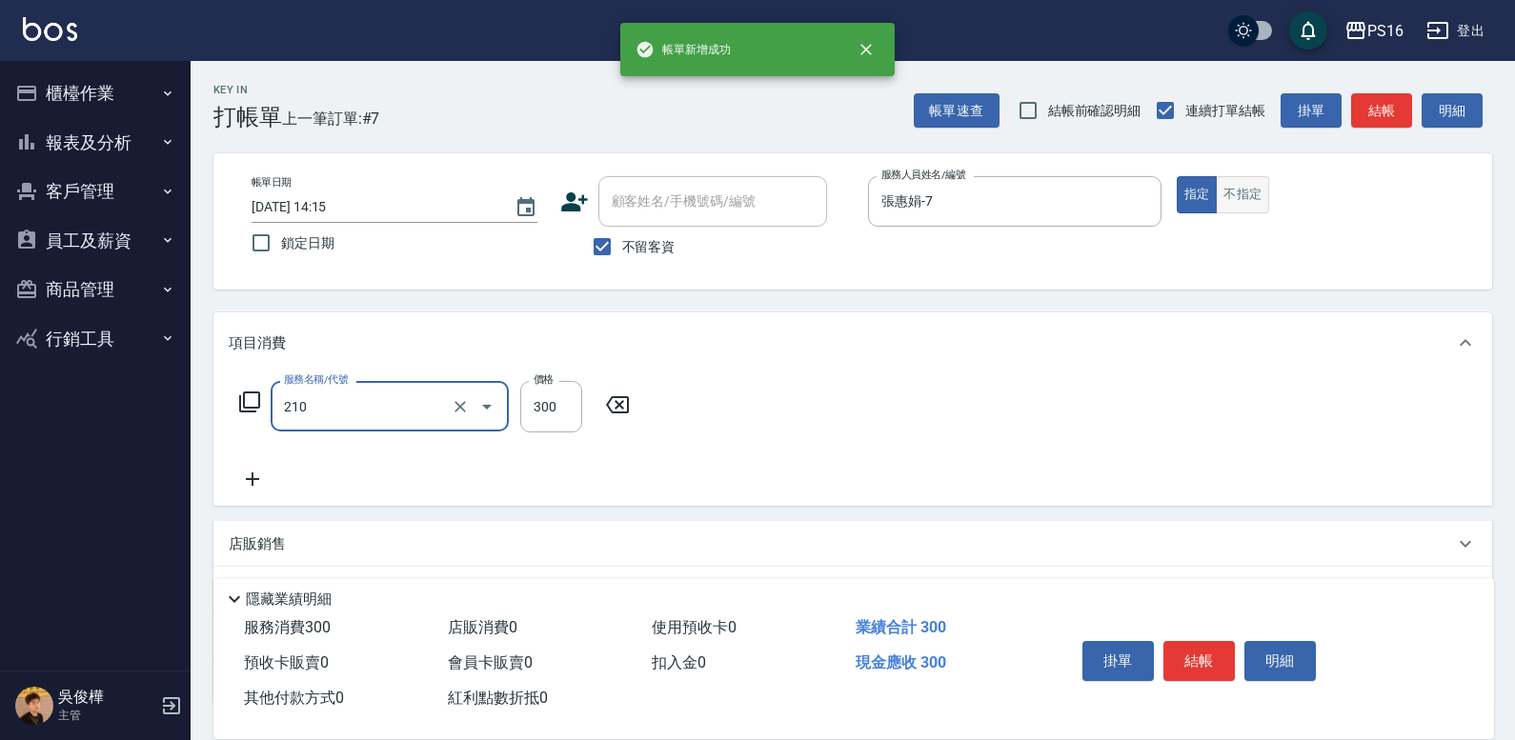
type input "[PERSON_NAME]洗髮精(210)"
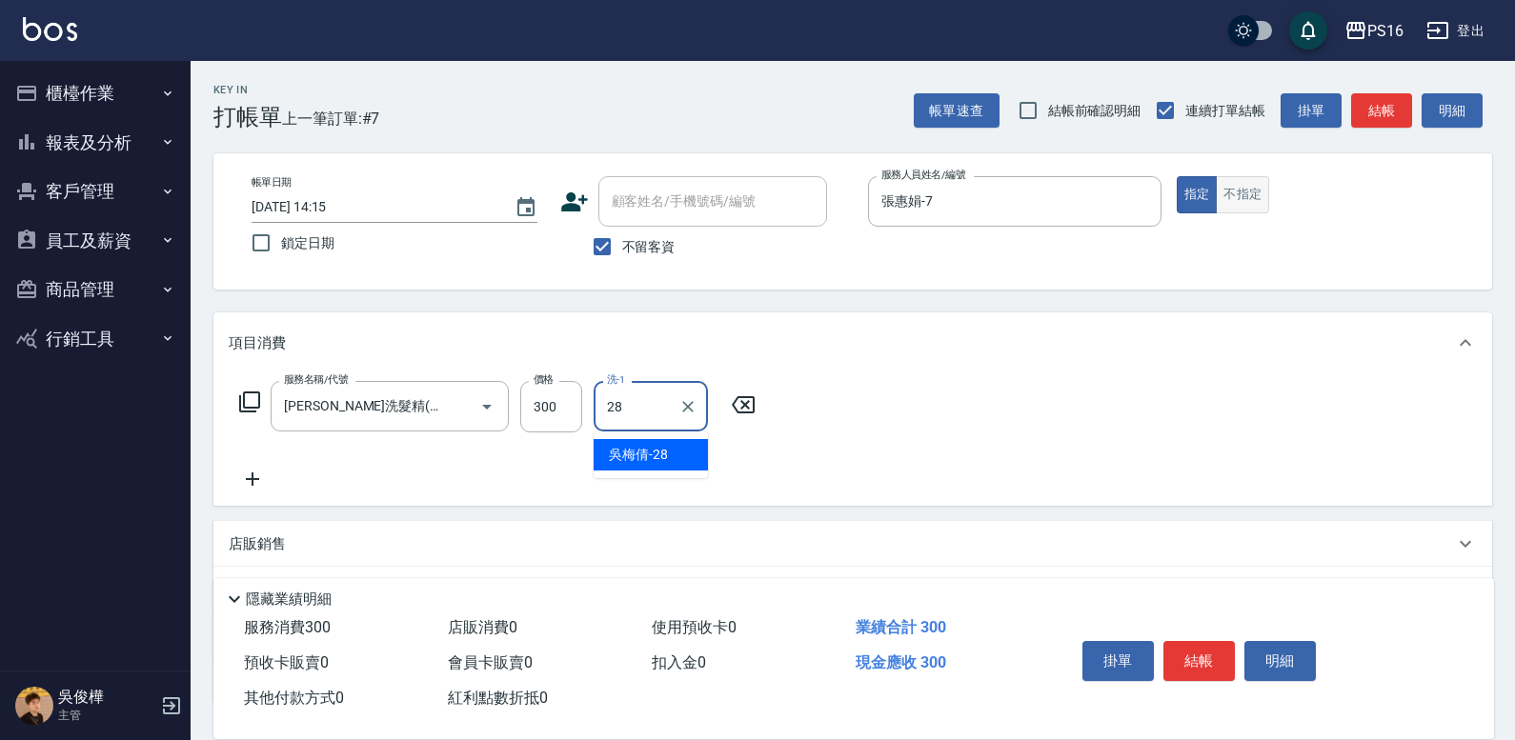
type input "[PERSON_NAME]-28"
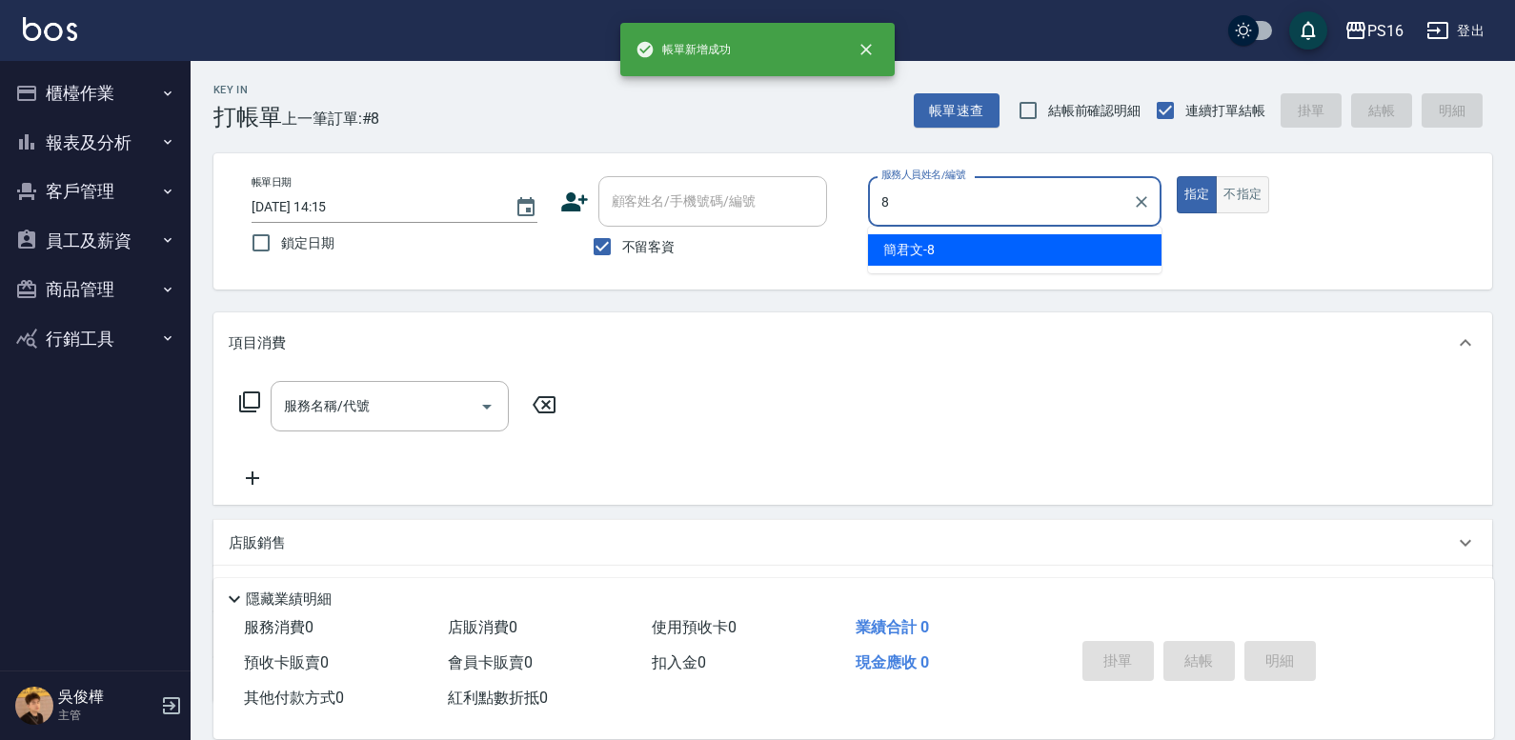
type input "[PERSON_NAME]-8"
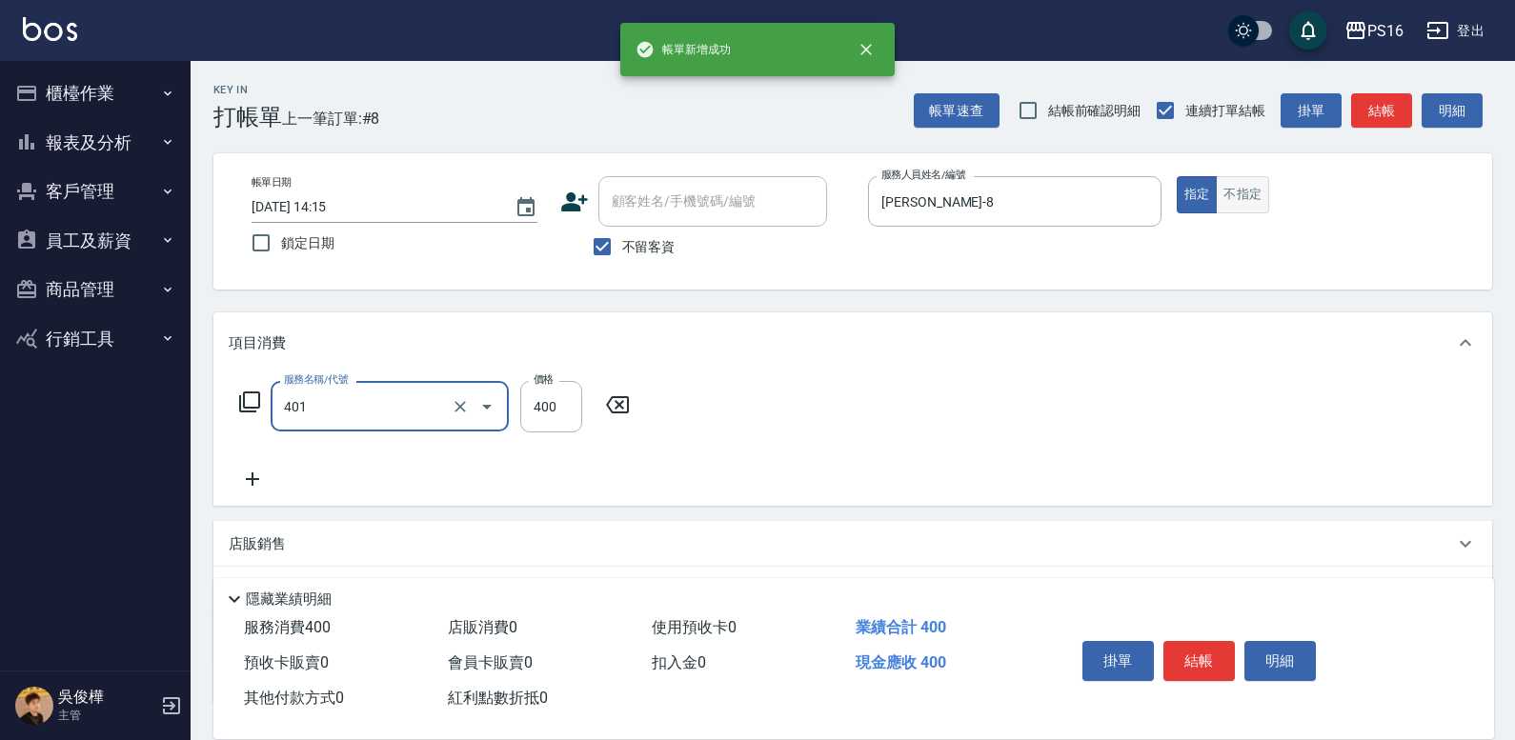
type input "剪髮(401)"
type input "300"
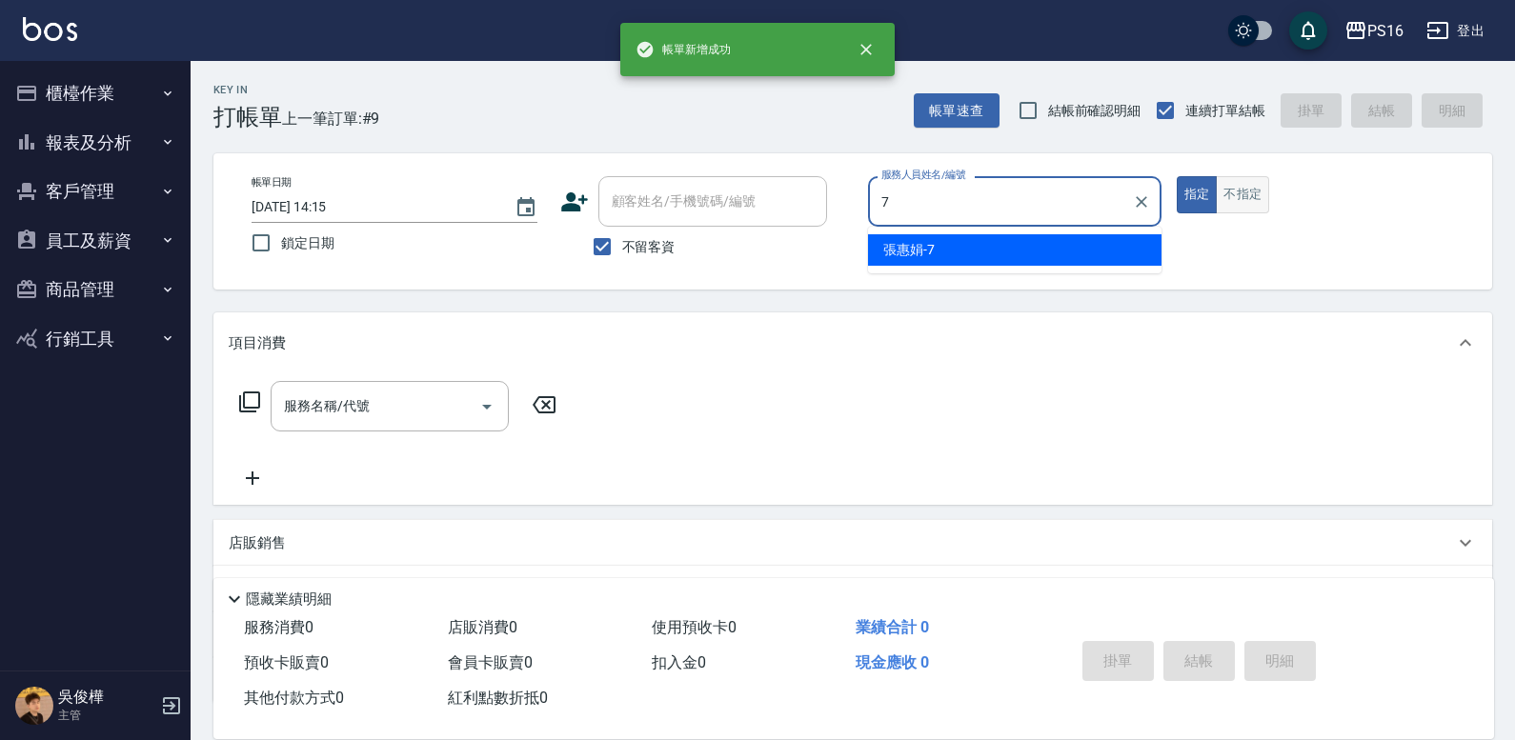
type input "張惠娟-7"
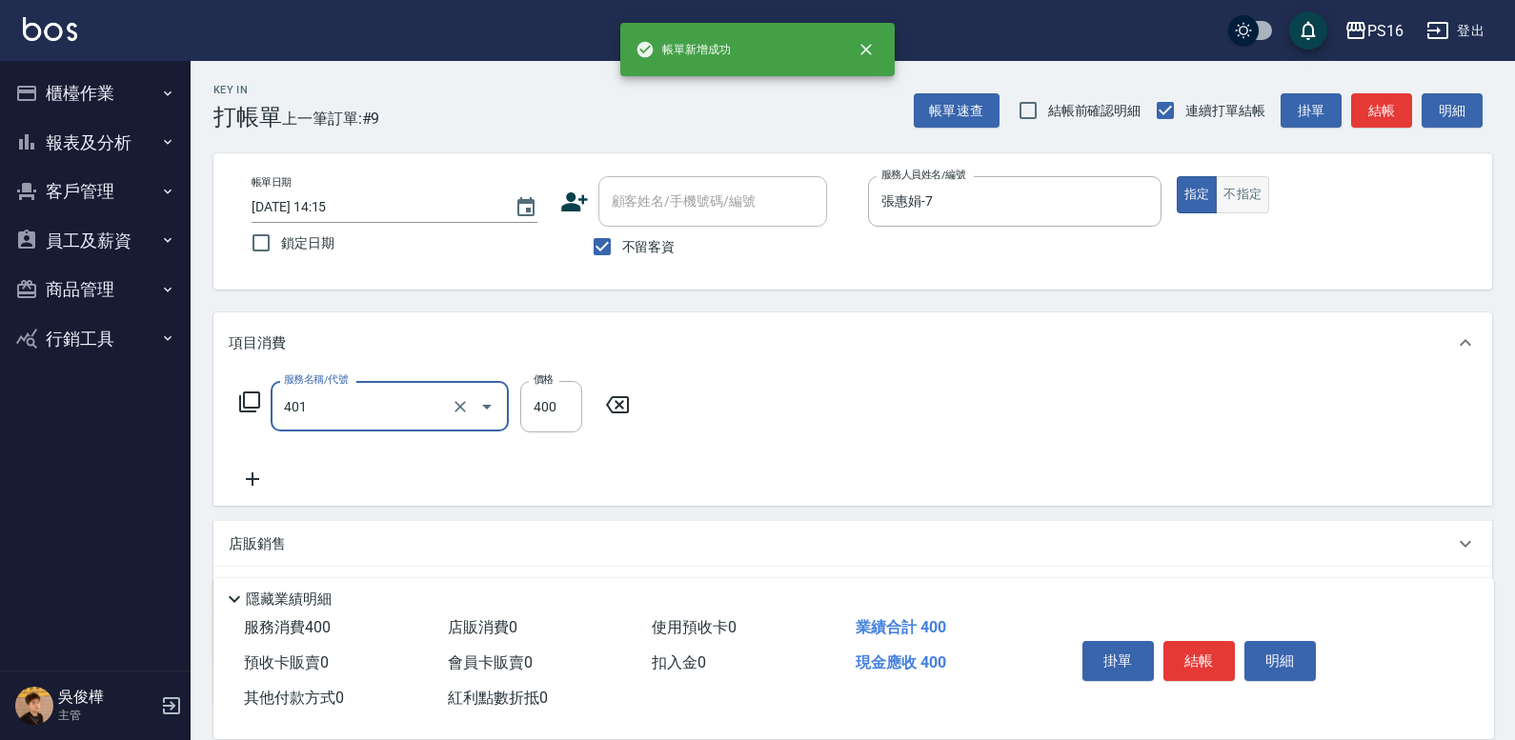
type input "剪髮(401)"
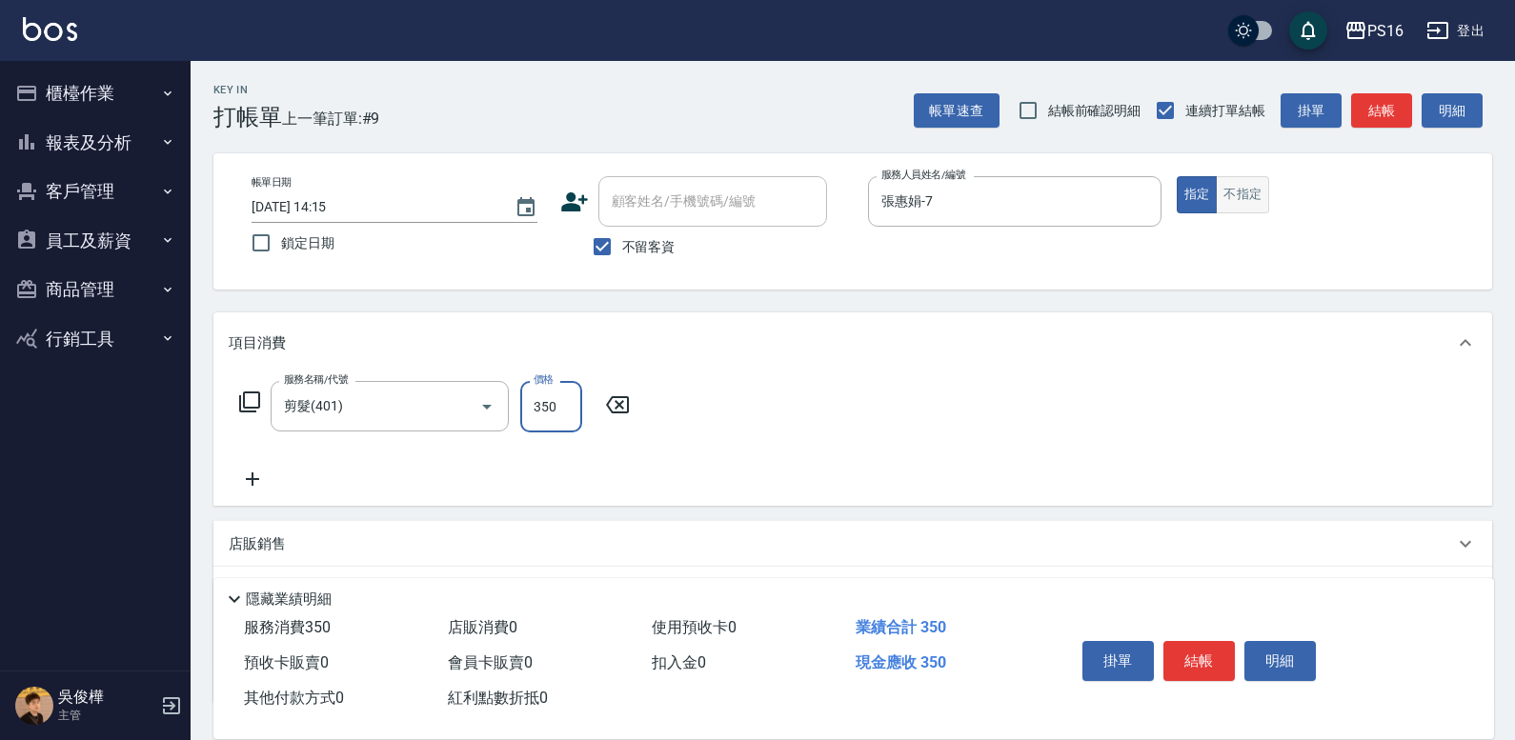
type input "350"
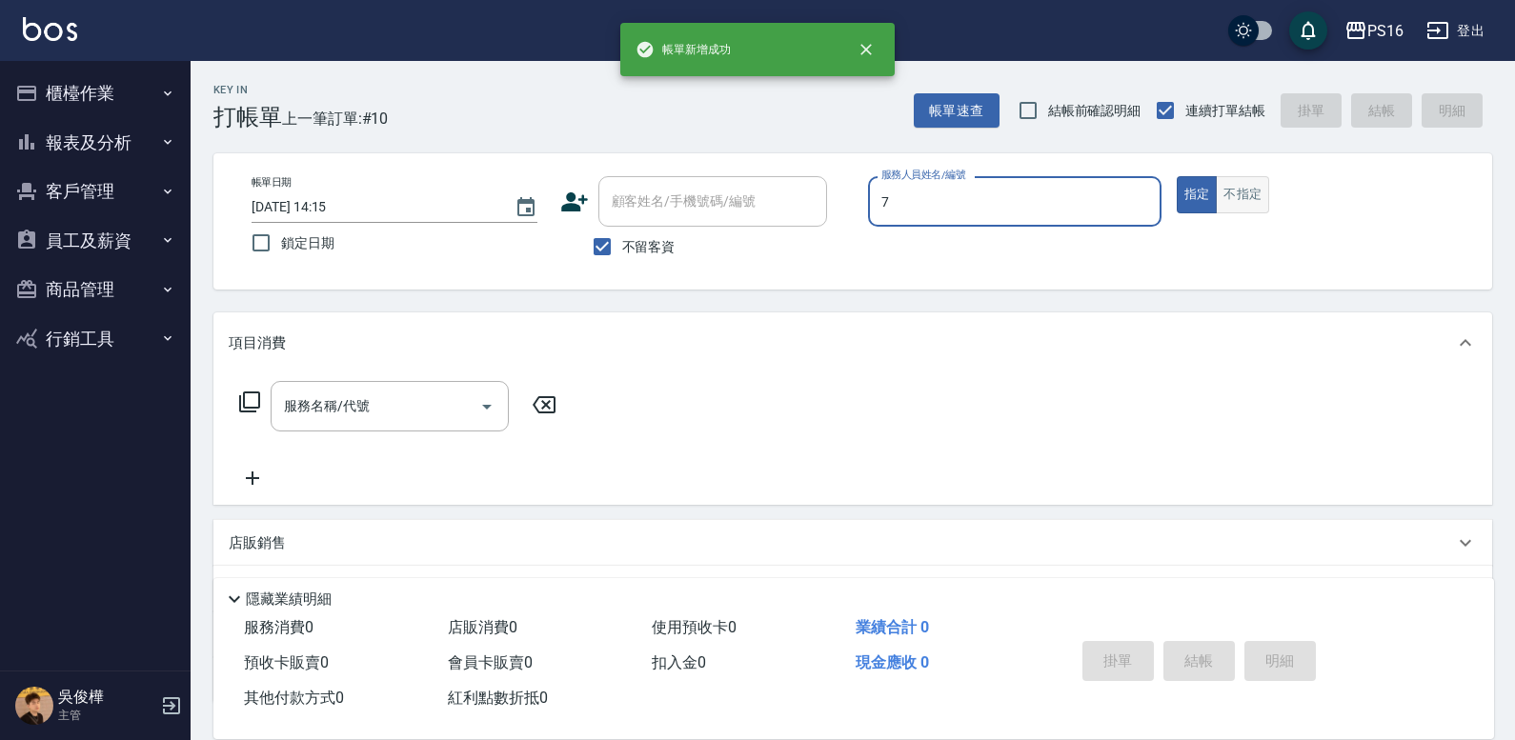
type input "張惠娟-7"
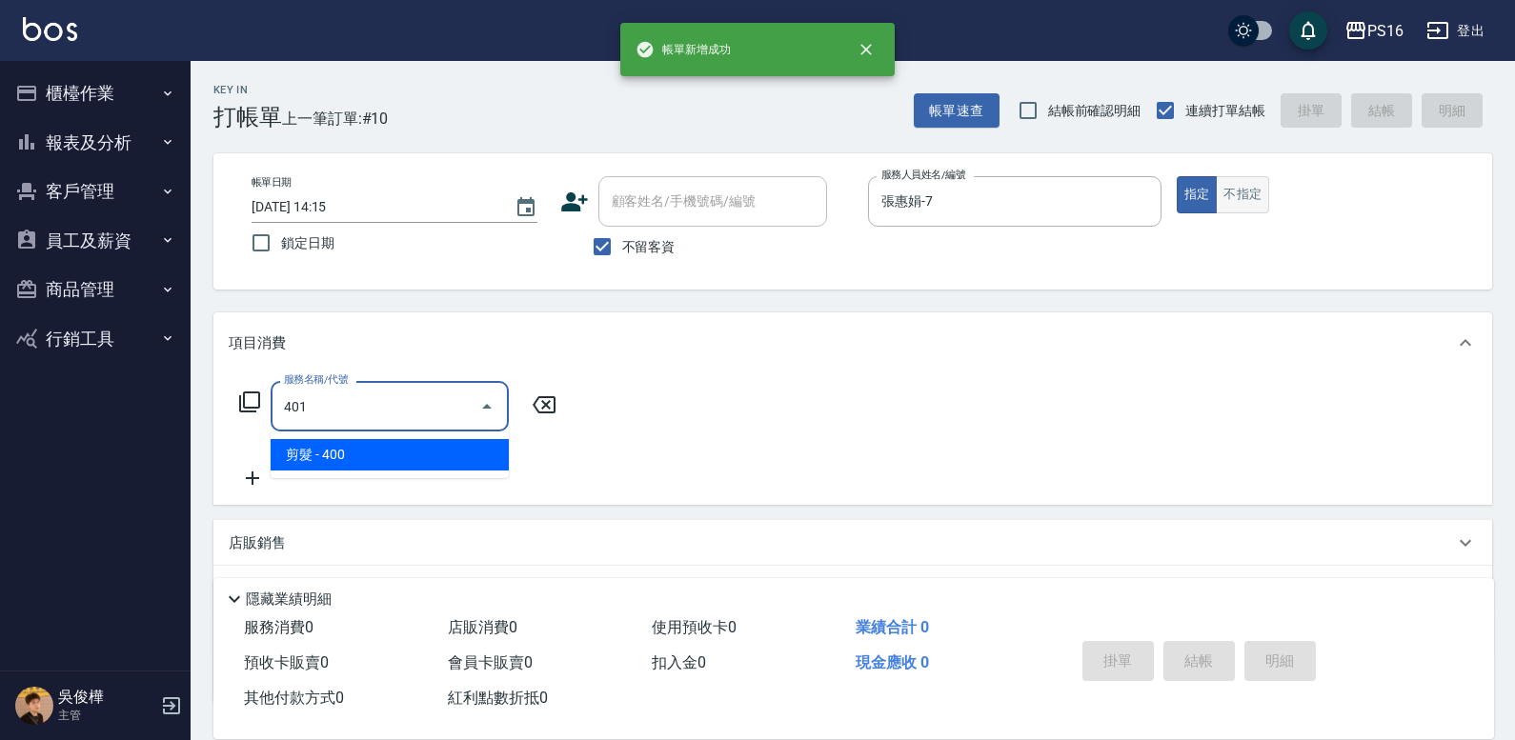
type input "剪髮(401)"
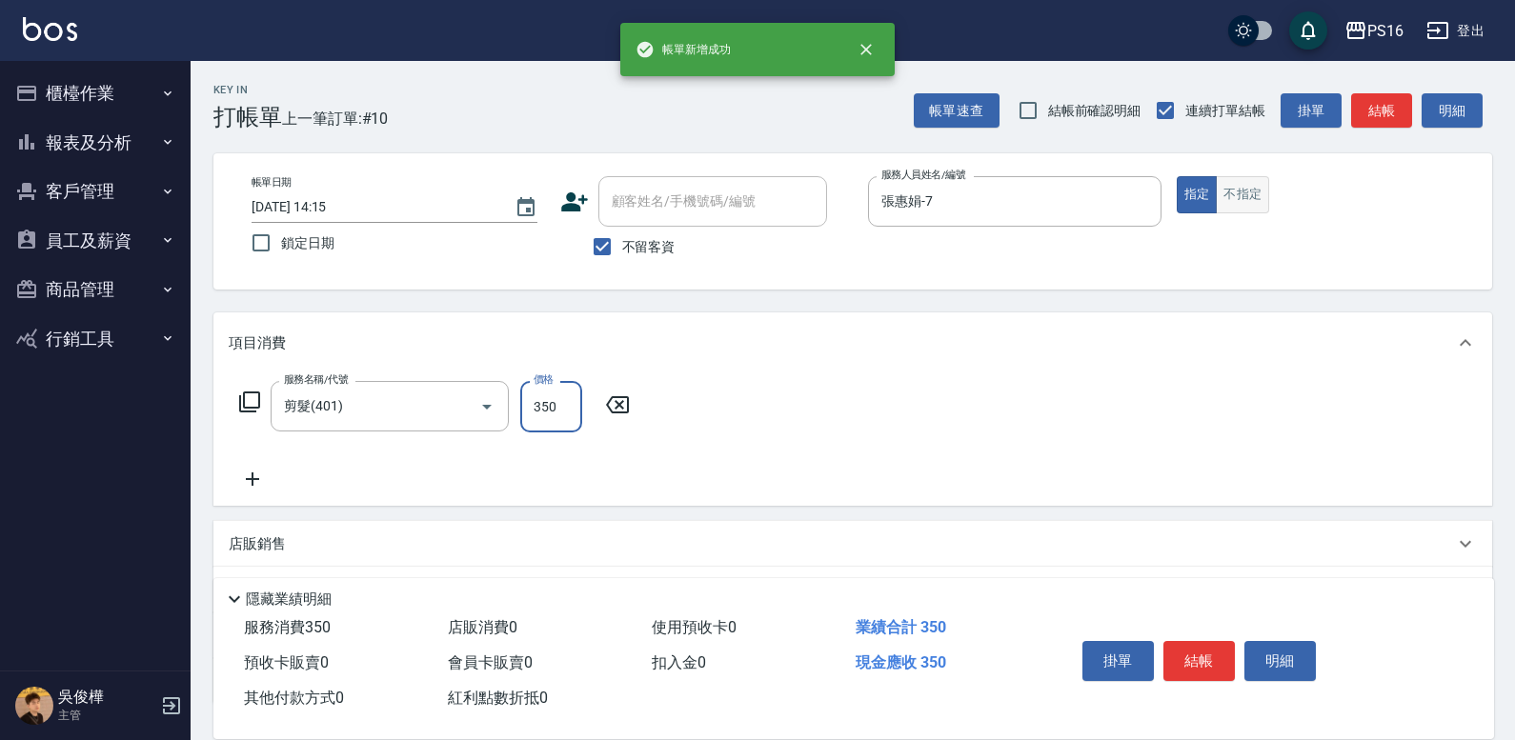
type input "350"
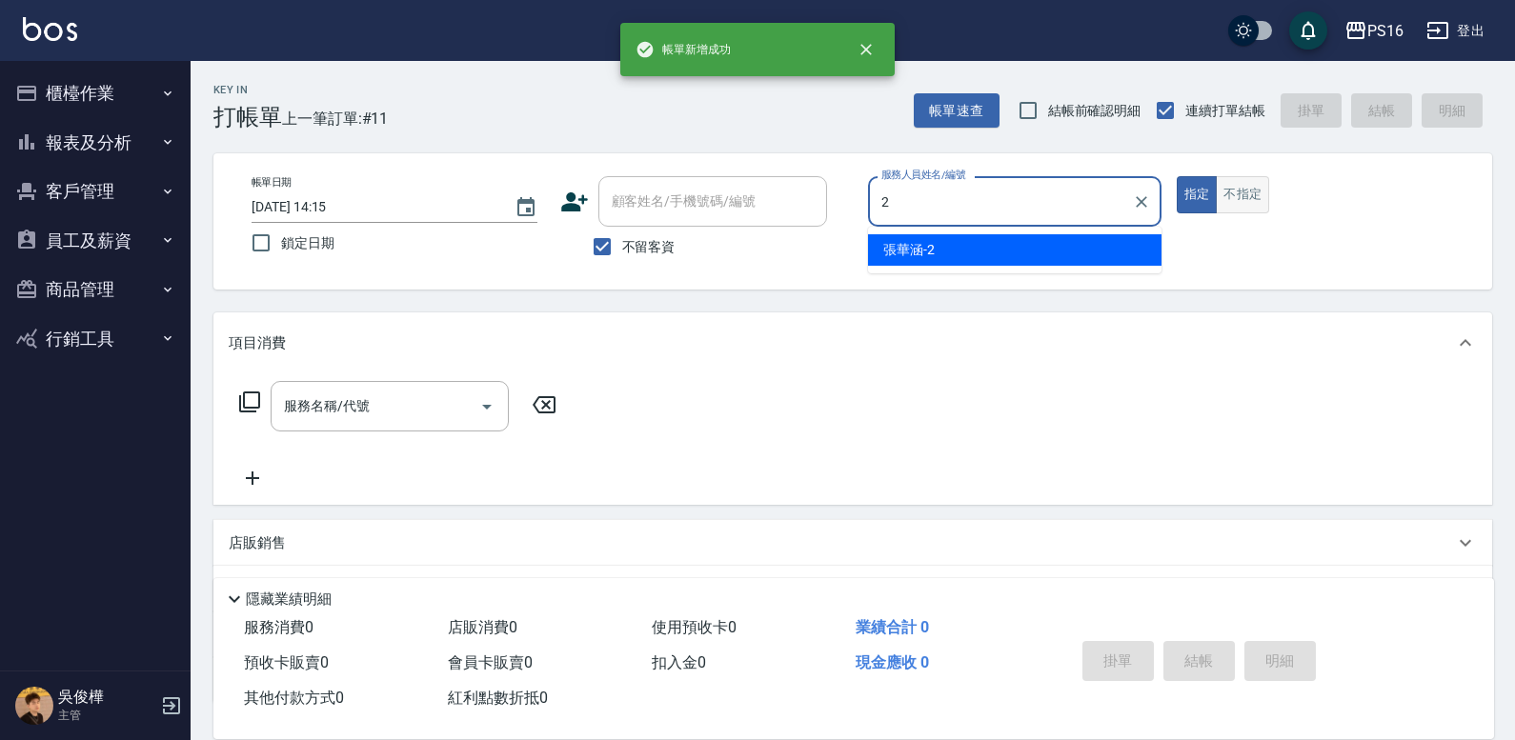
type input "[PERSON_NAME]-2"
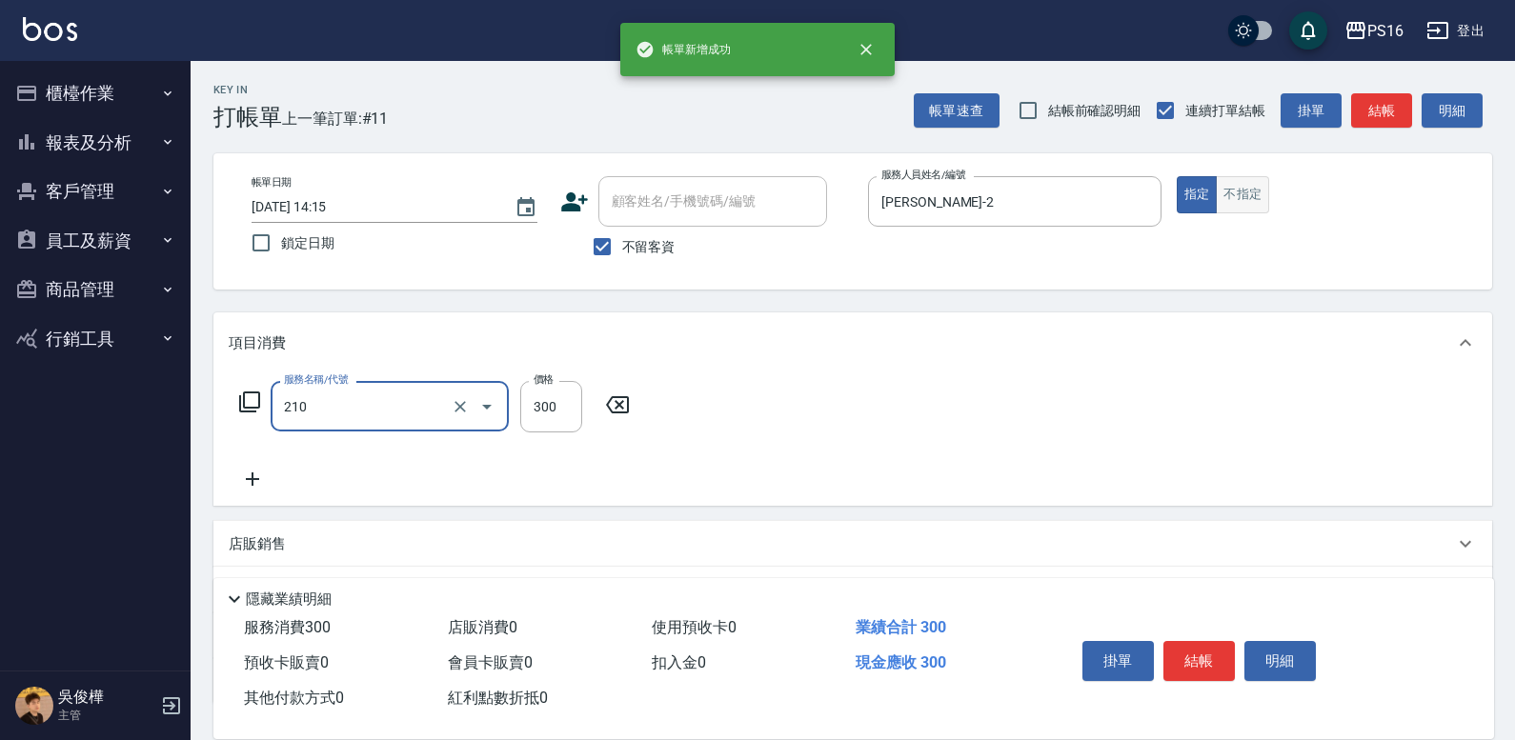
type input "[PERSON_NAME]洗髮精(210)"
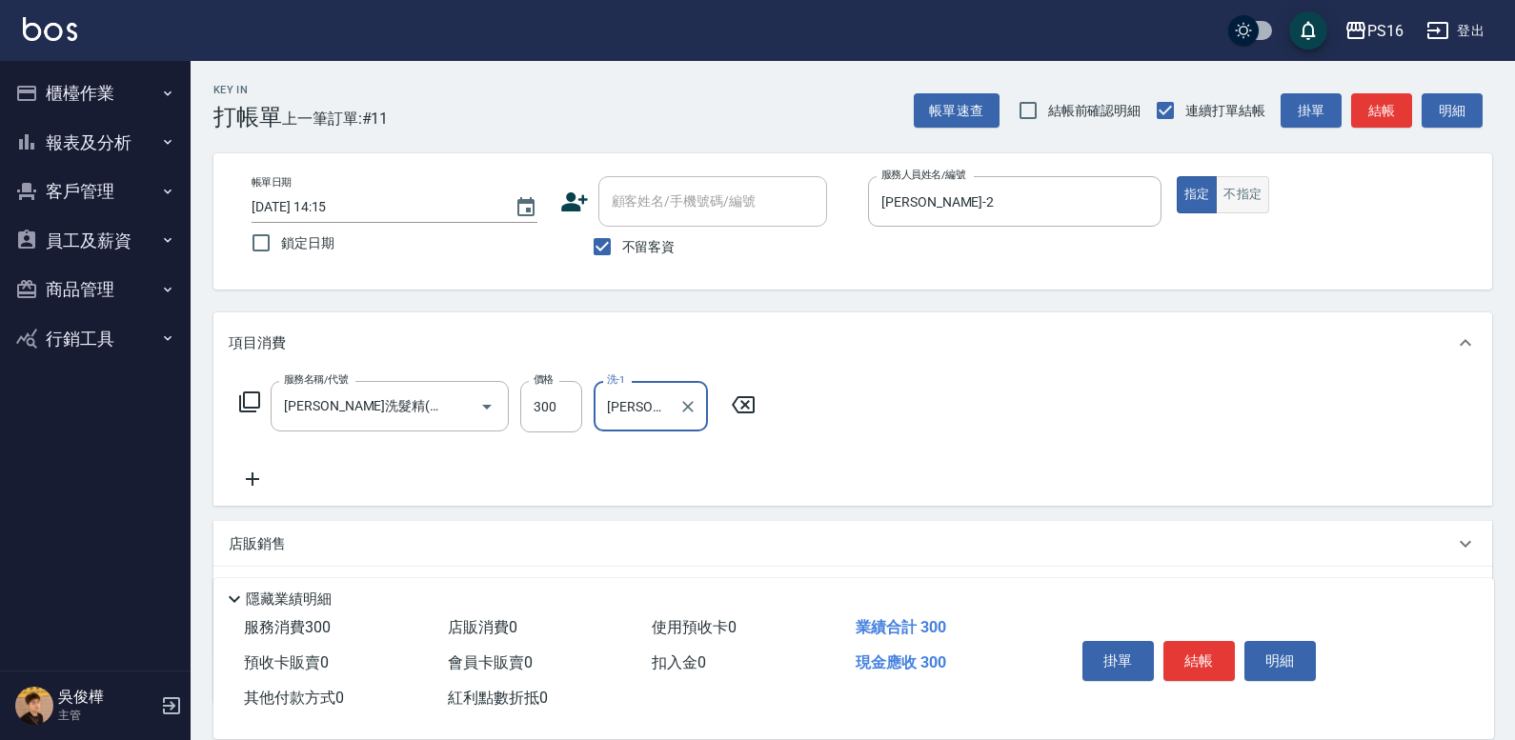
type input "[PERSON_NAME]-24"
click at [941, 194] on button "不指定" at bounding box center [1242, 194] width 53 height 37
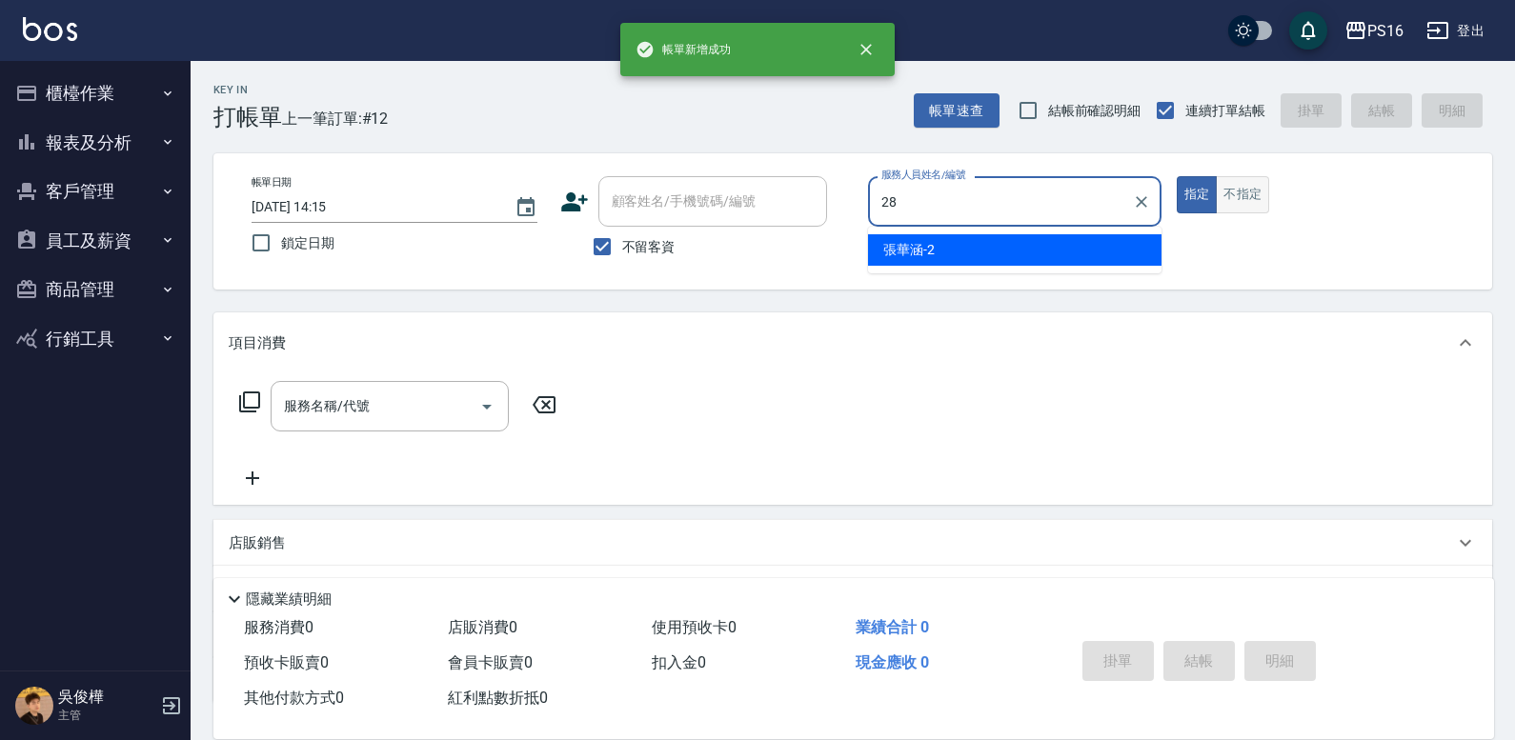
type input "[PERSON_NAME]-28"
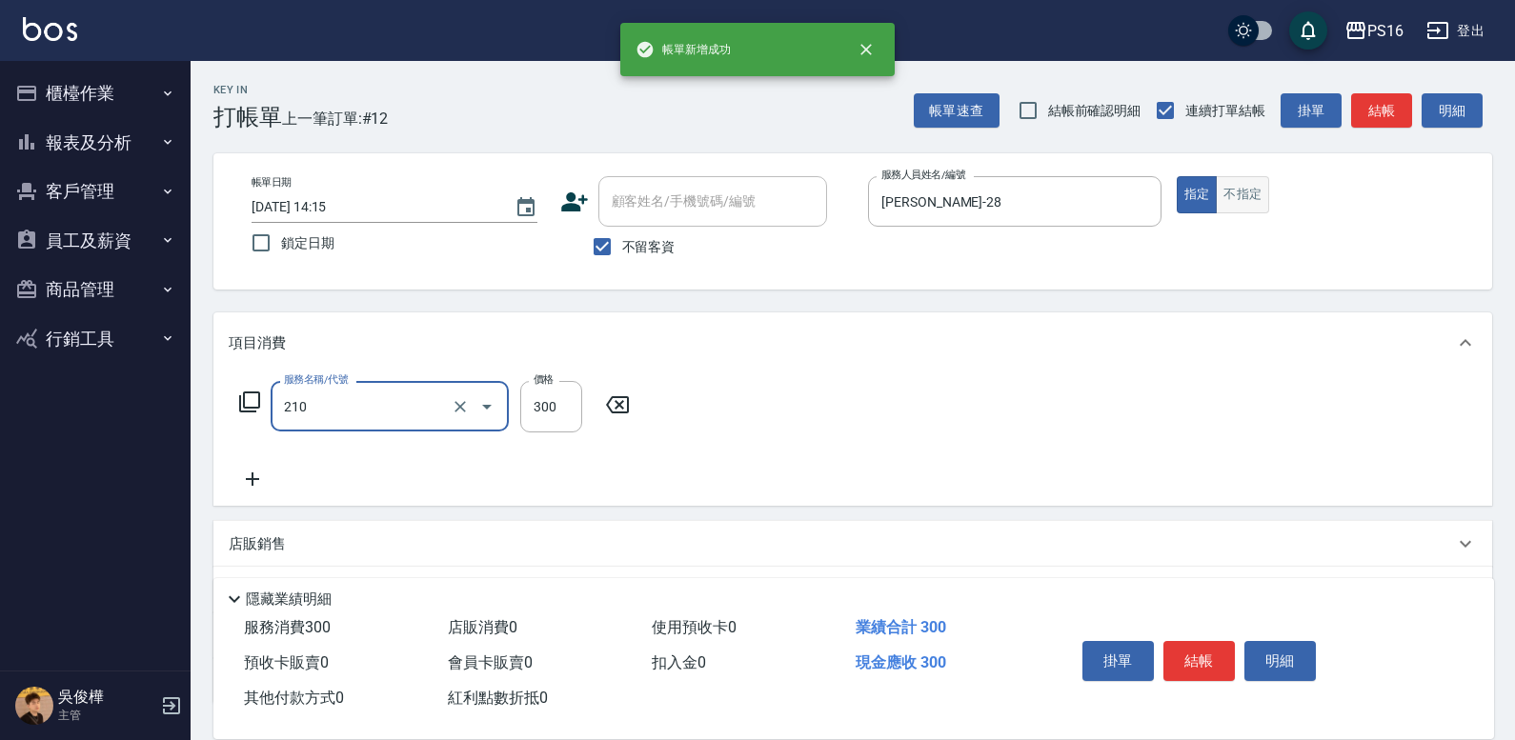
type input "[PERSON_NAME]洗髮精(210)"
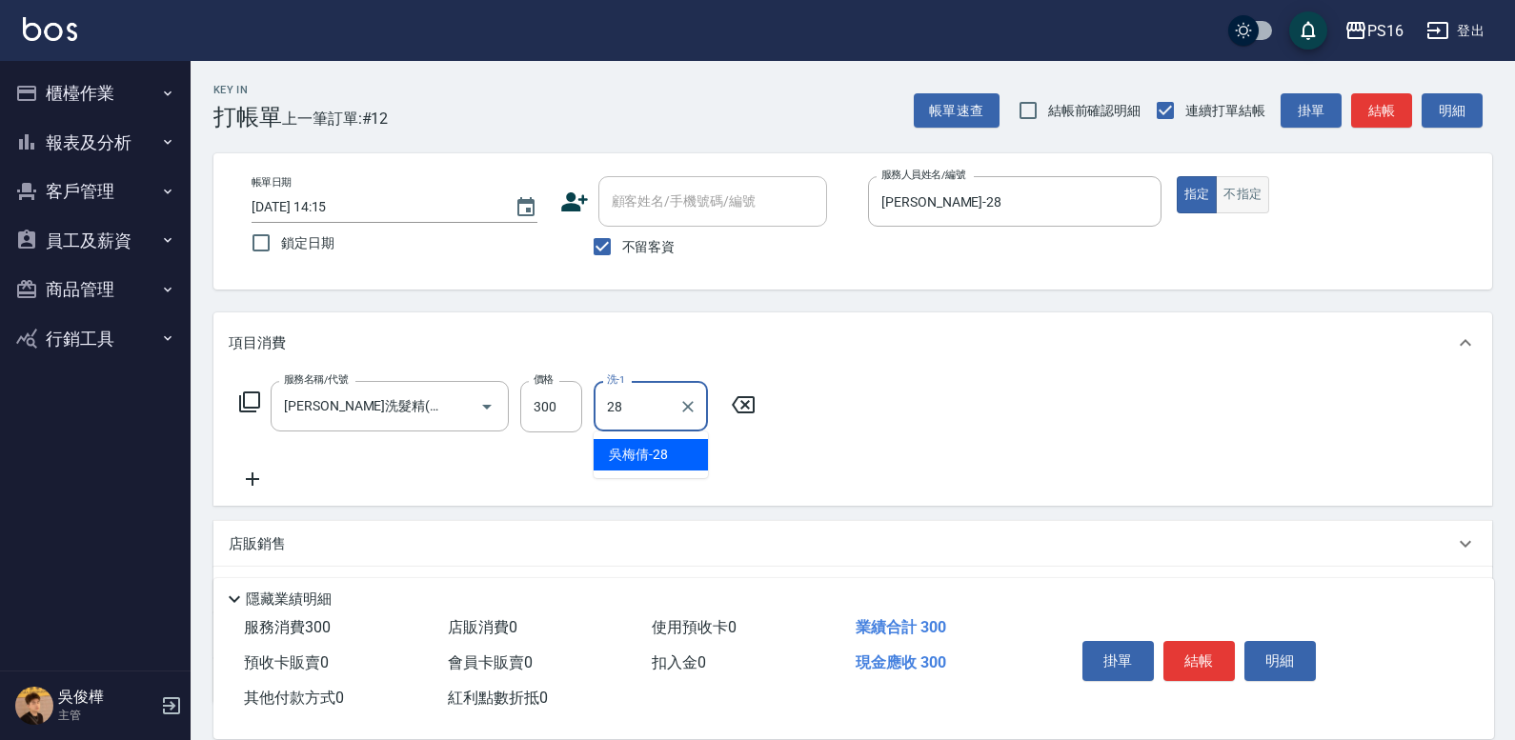
type input "[PERSON_NAME]-28"
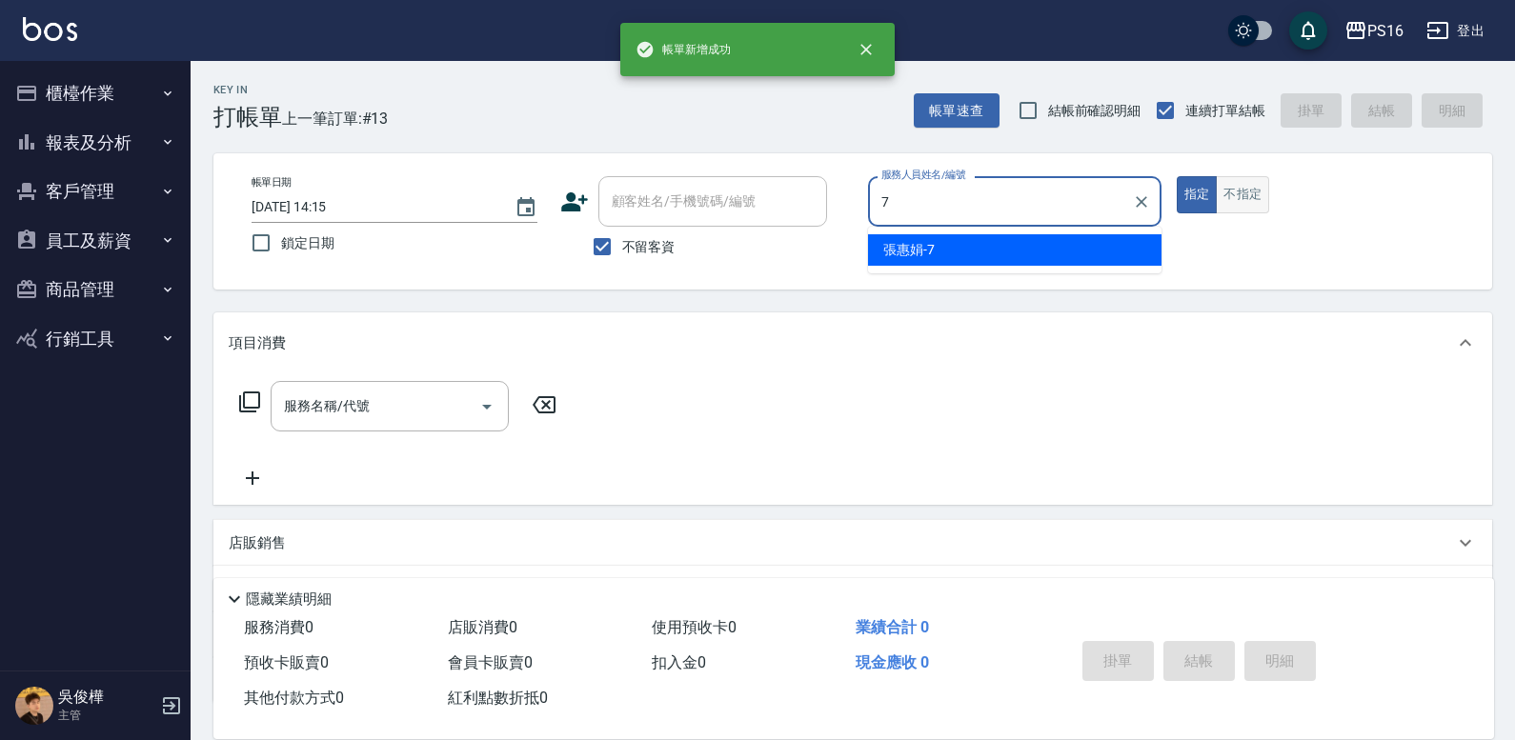
type input "張惠娟-7"
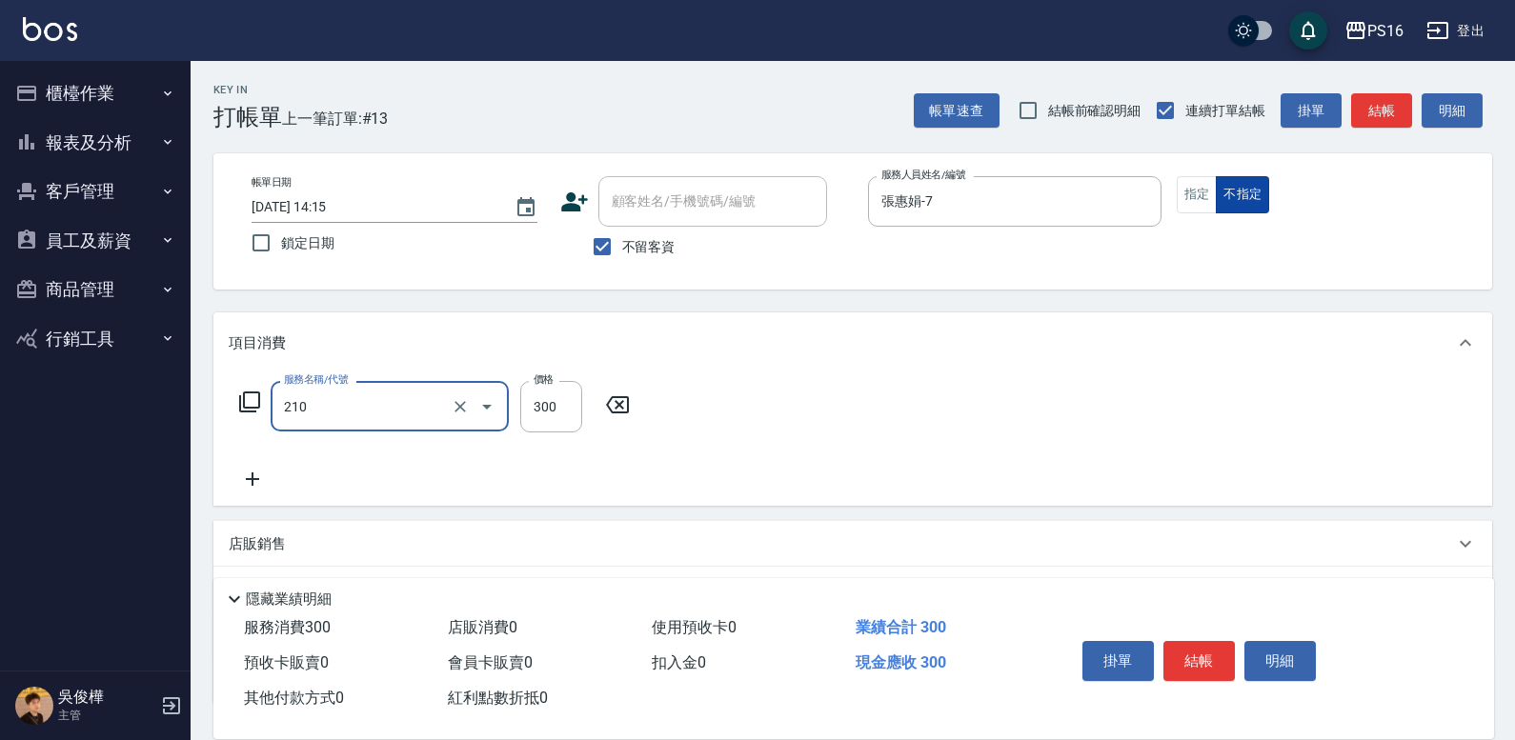
type input "[PERSON_NAME]洗髮精(210)"
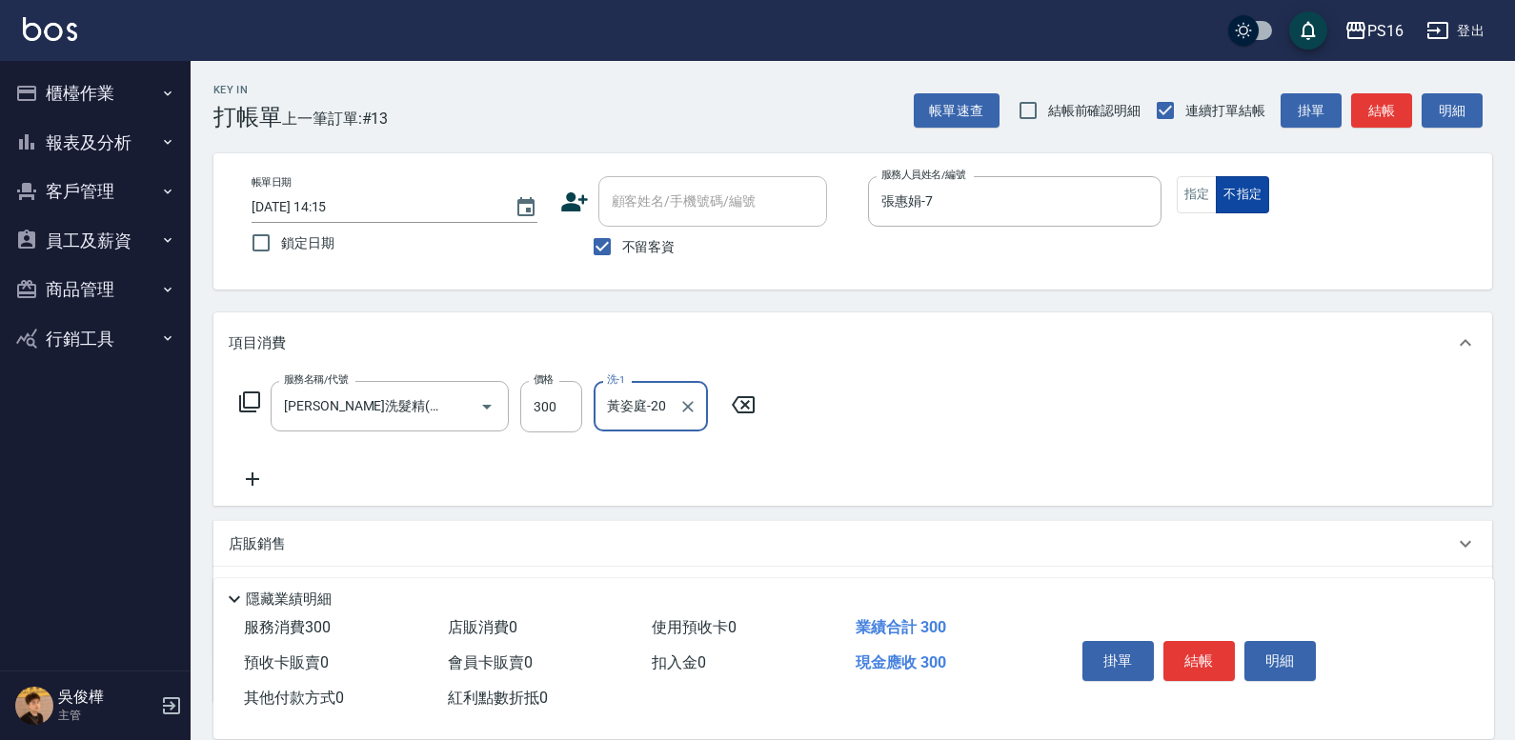
type input "黃姿庭-20"
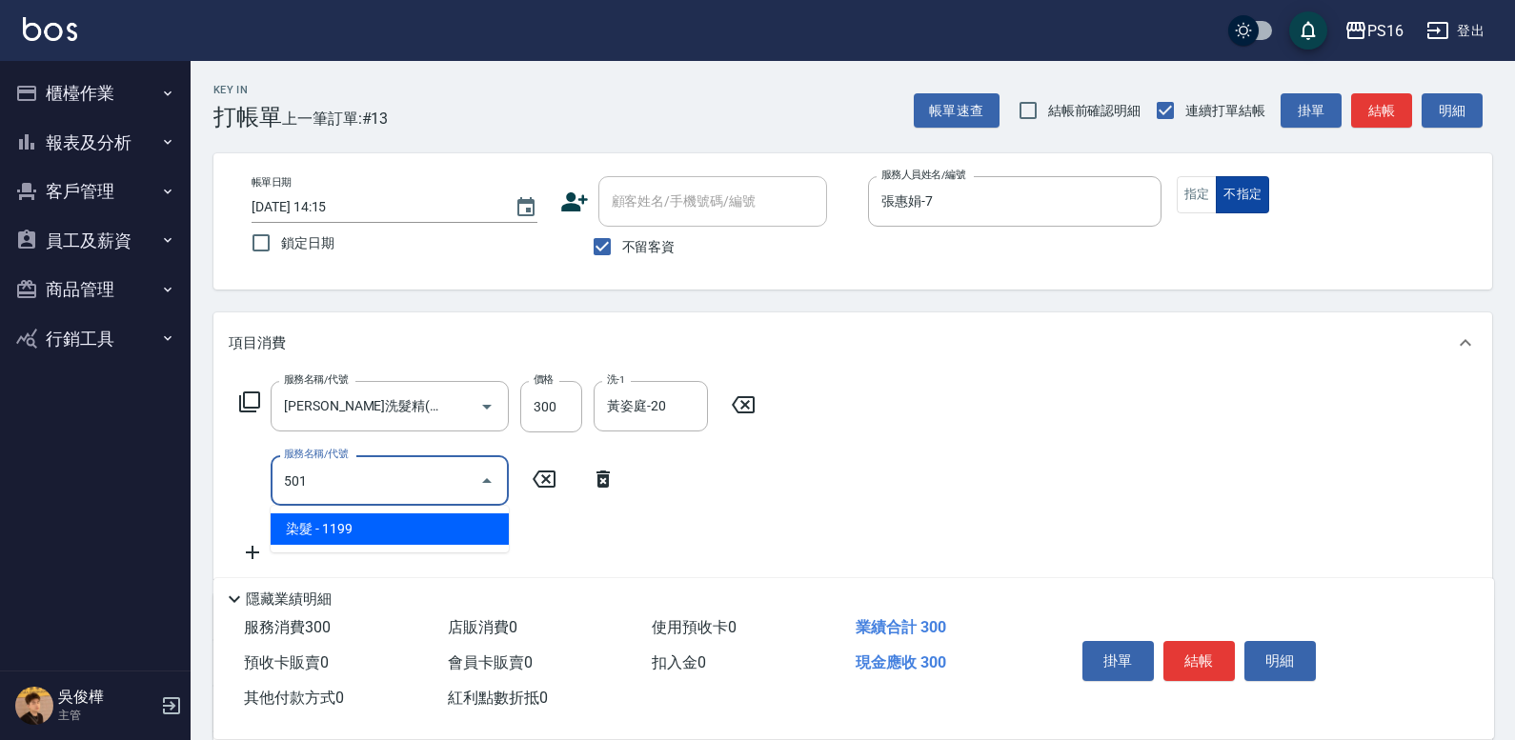
type input "染髮(501)"
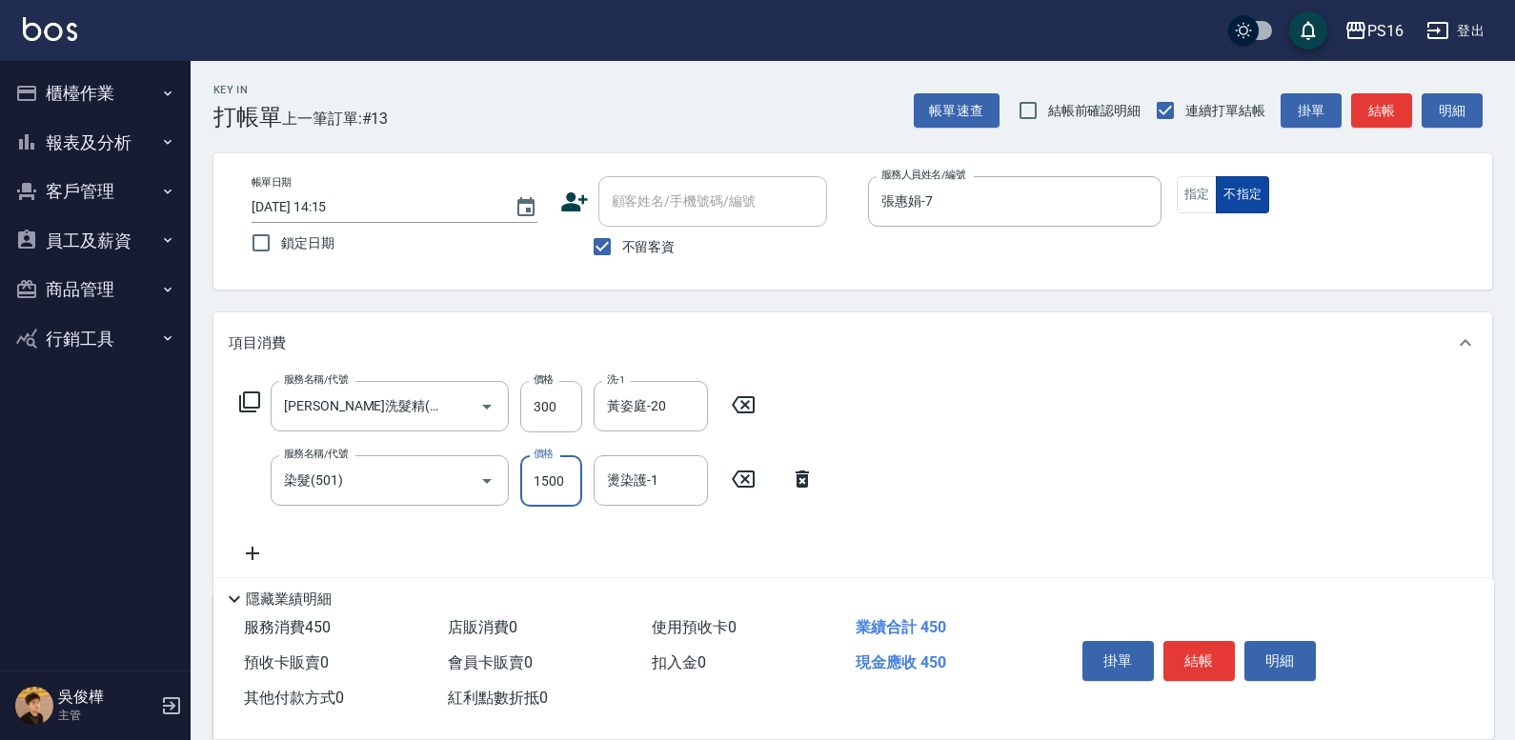
type input "1500"
type input "黃姿庭-20"
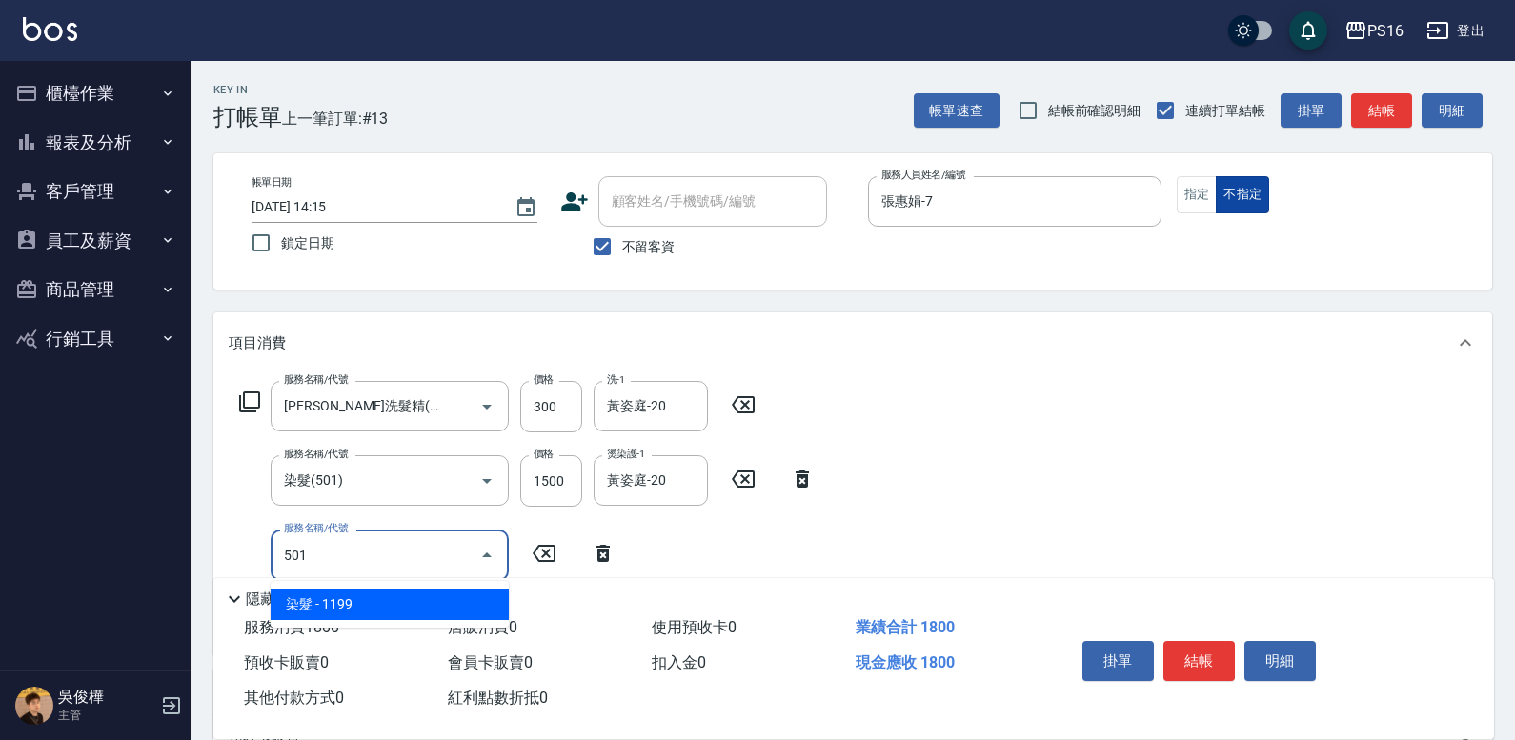
type input "染髮(501)"
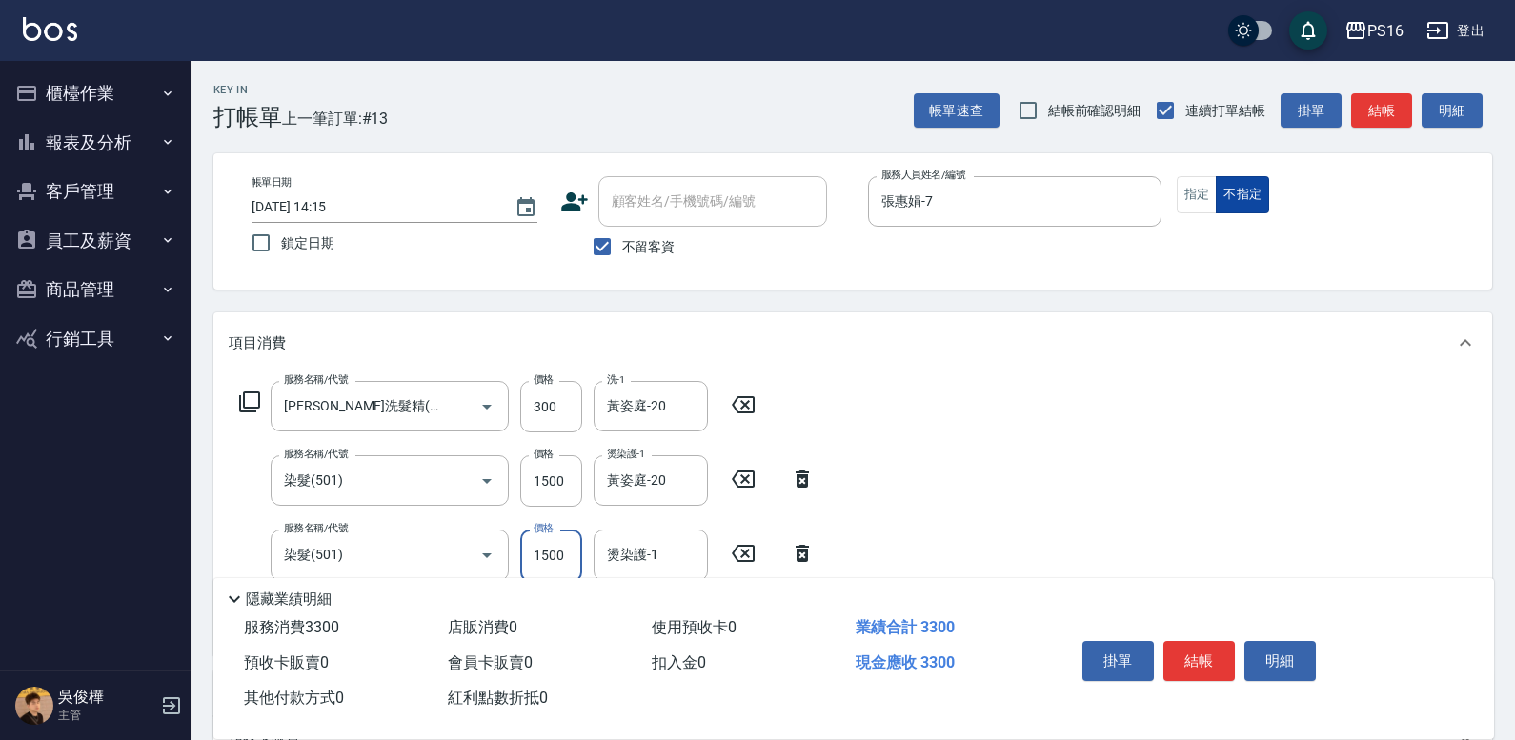
type input "1500"
type input "黃姿庭-20"
type input "染髮(501)"
type input "1500"
type input "黃姿庭-20"
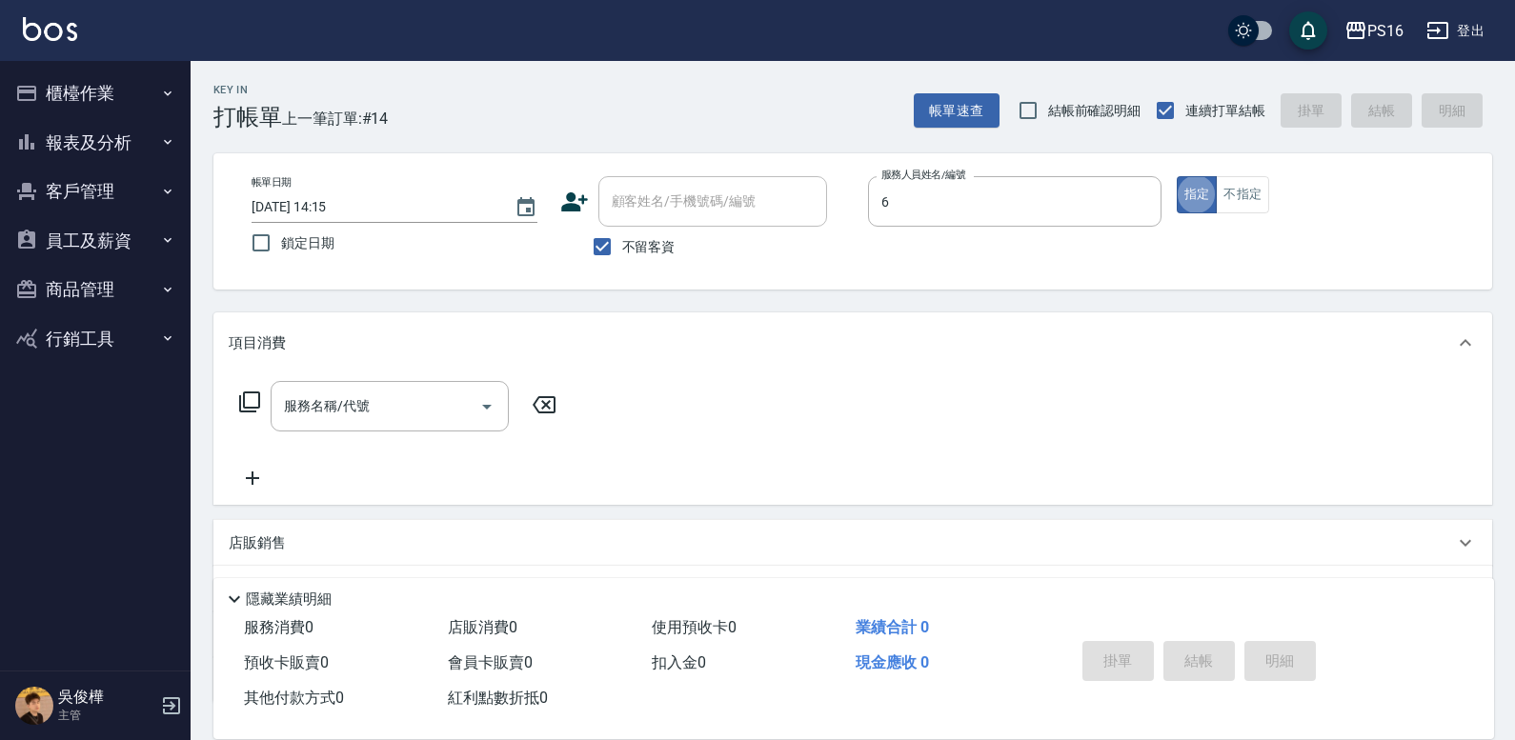
type input "[PERSON_NAME]-6"
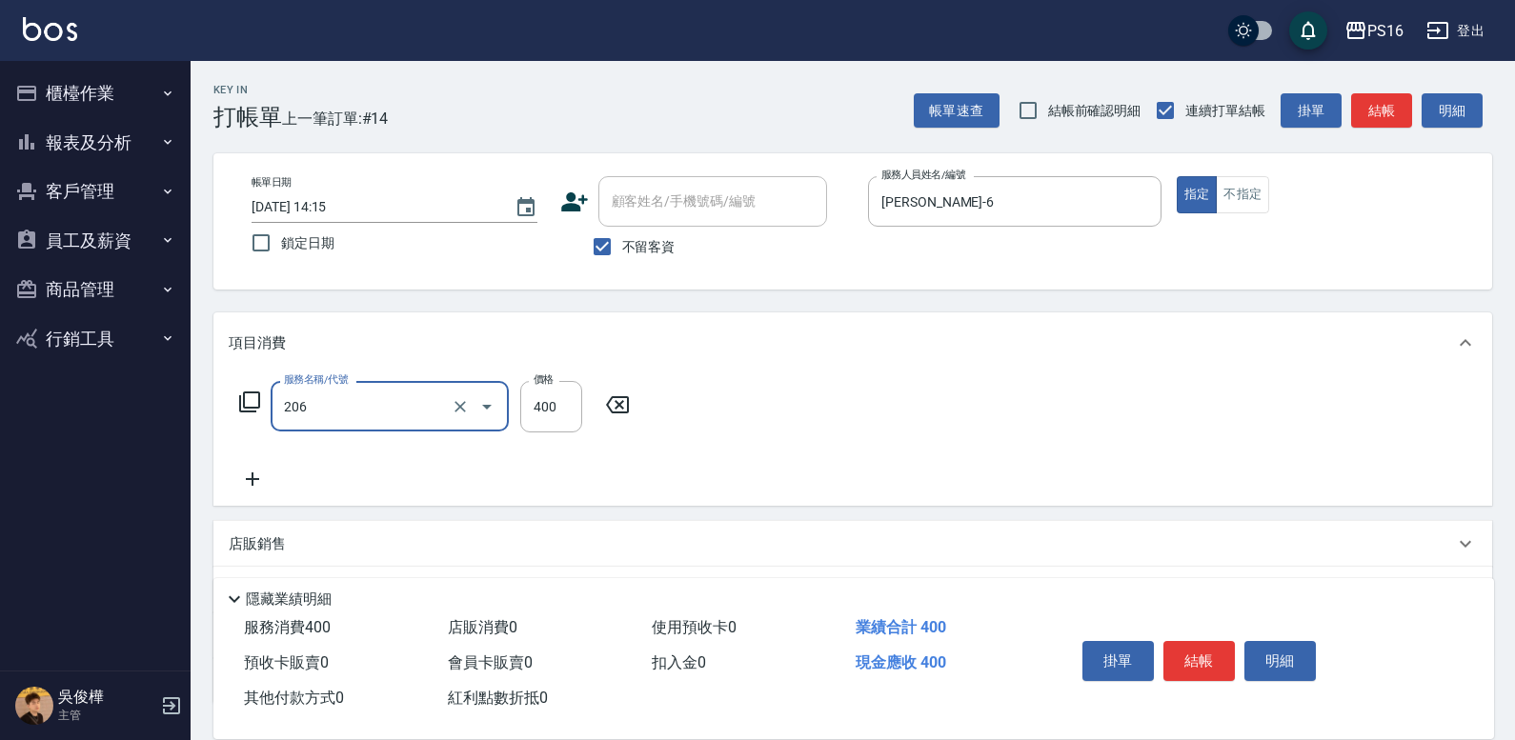
type input "健康洗(206)"
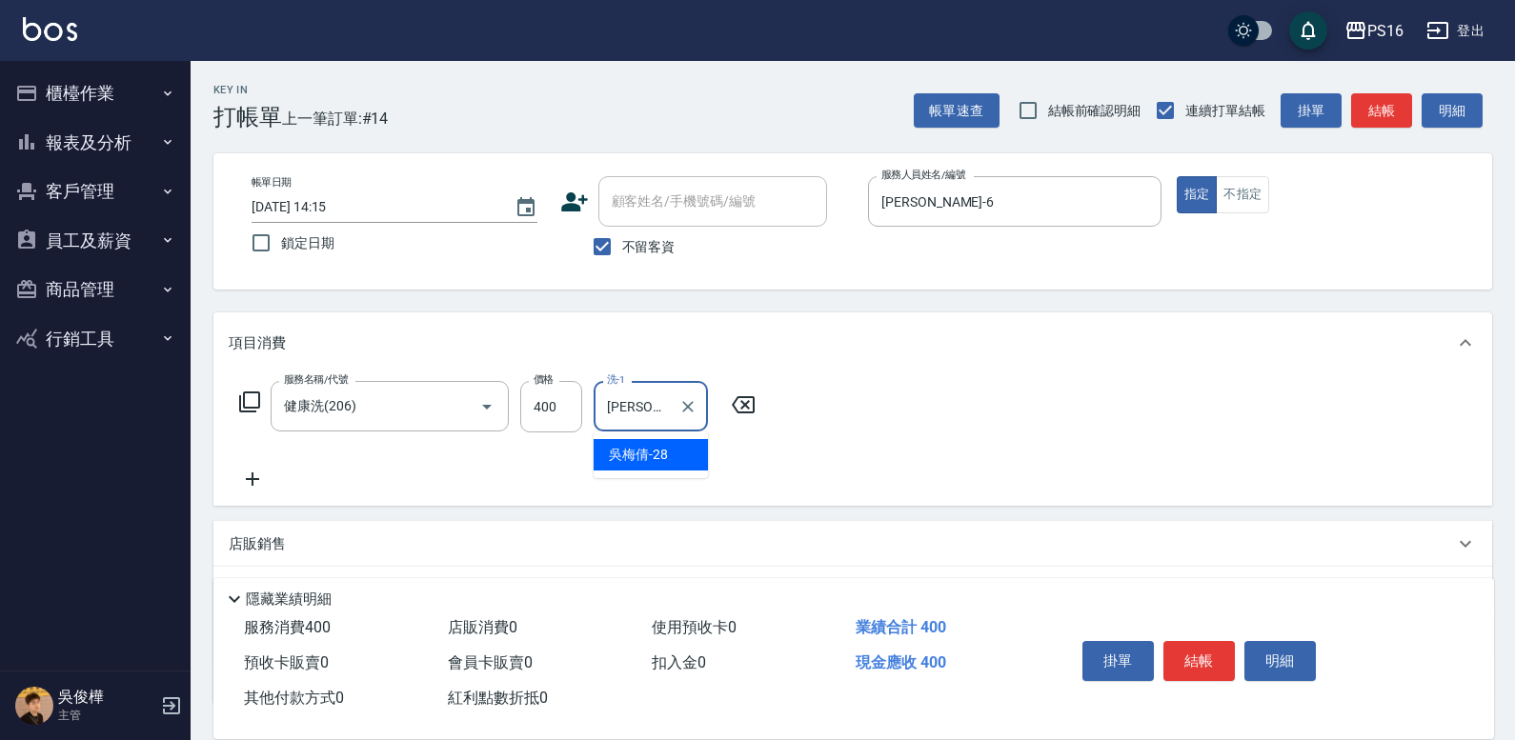
type input "[PERSON_NAME]-28"
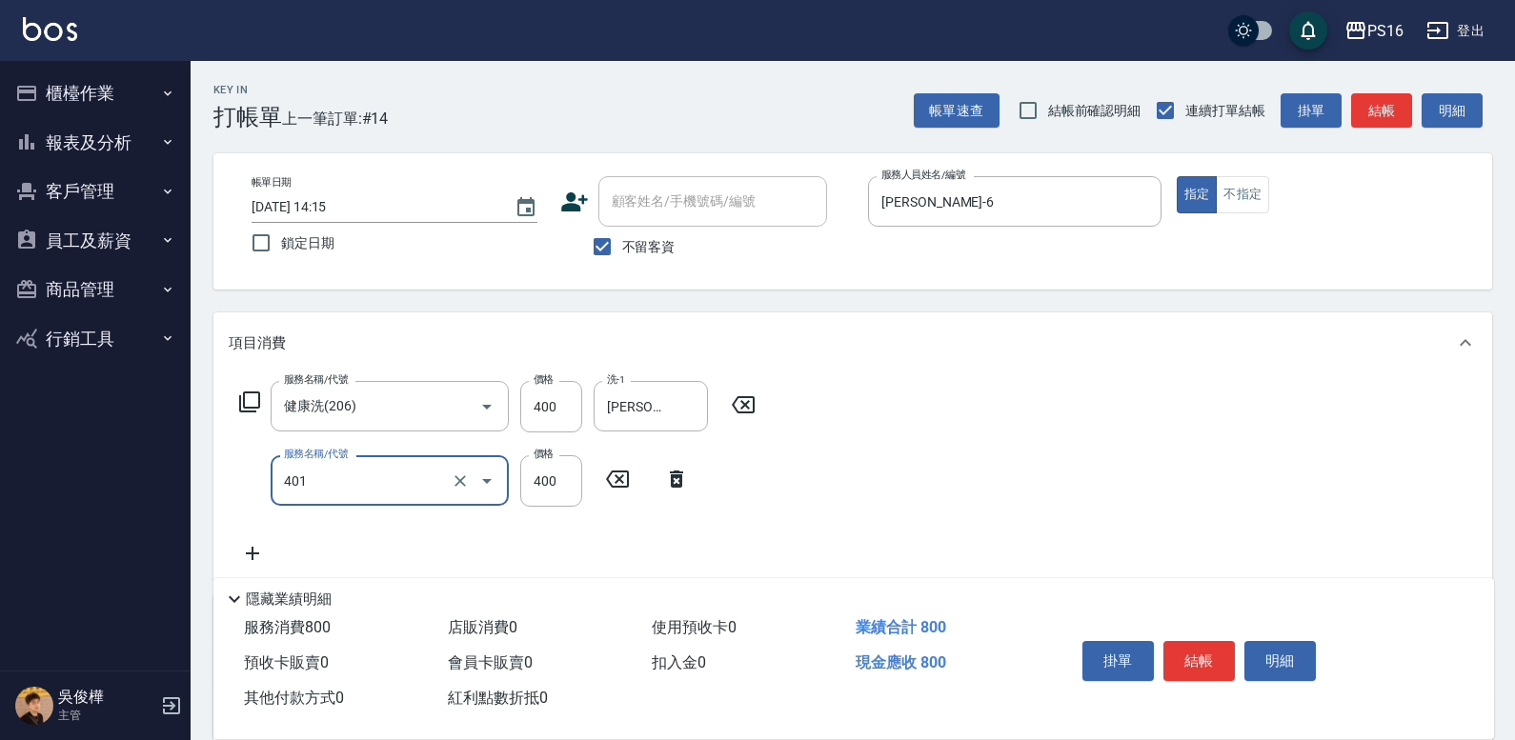
type input "剪髮(401)"
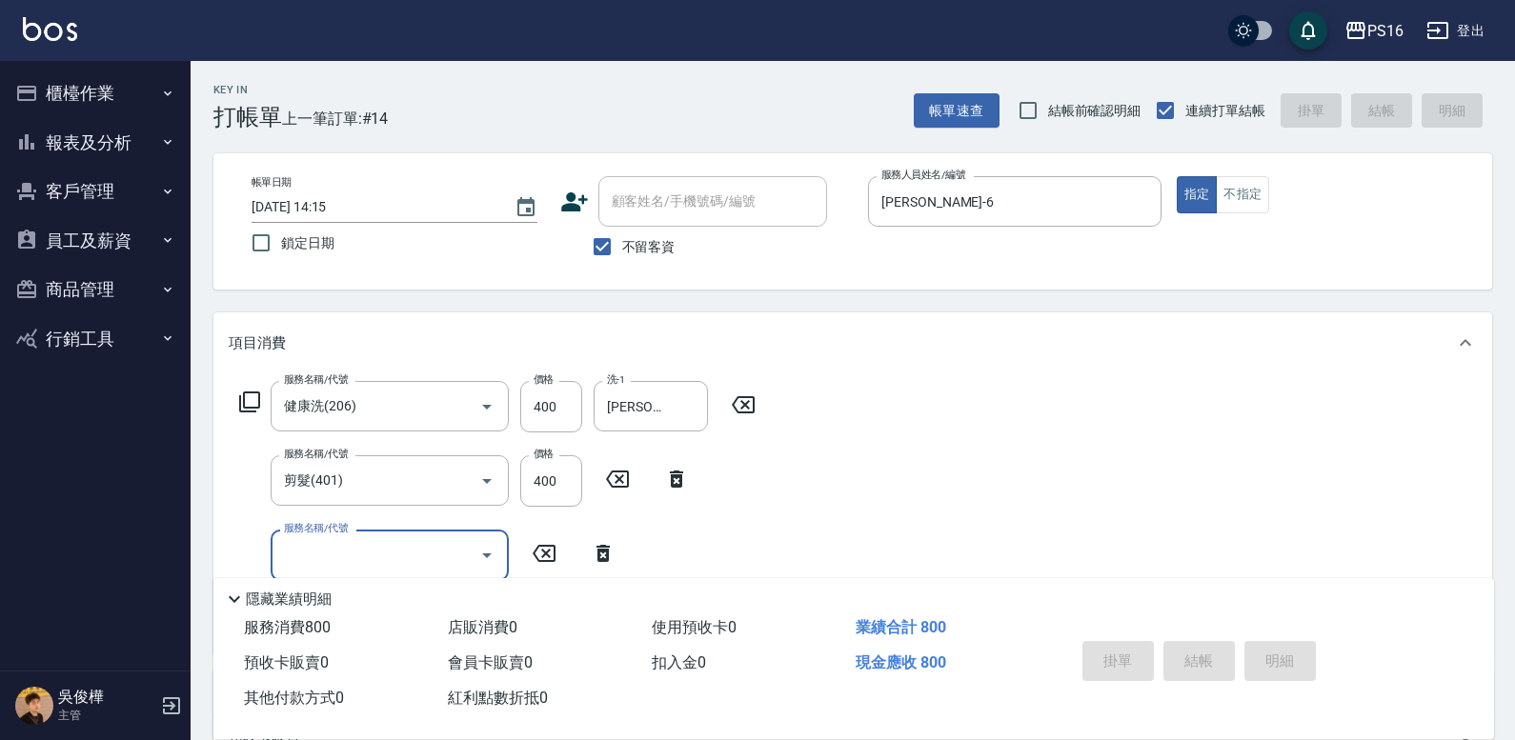
type input "[DATE] 14:38"
